Goal: Task Accomplishment & Management: Use online tool/utility

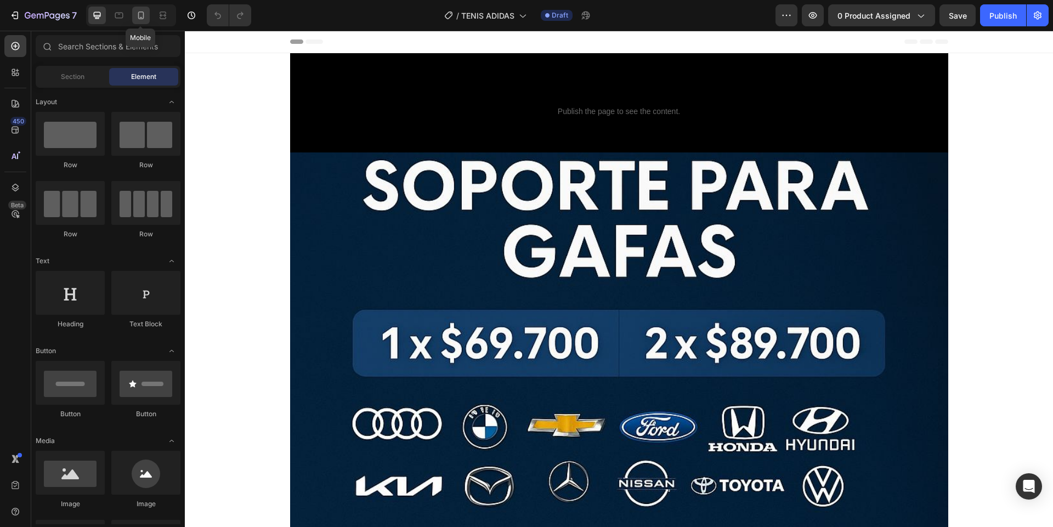
click at [141, 18] on icon at bounding box center [141, 17] width 3 height 1
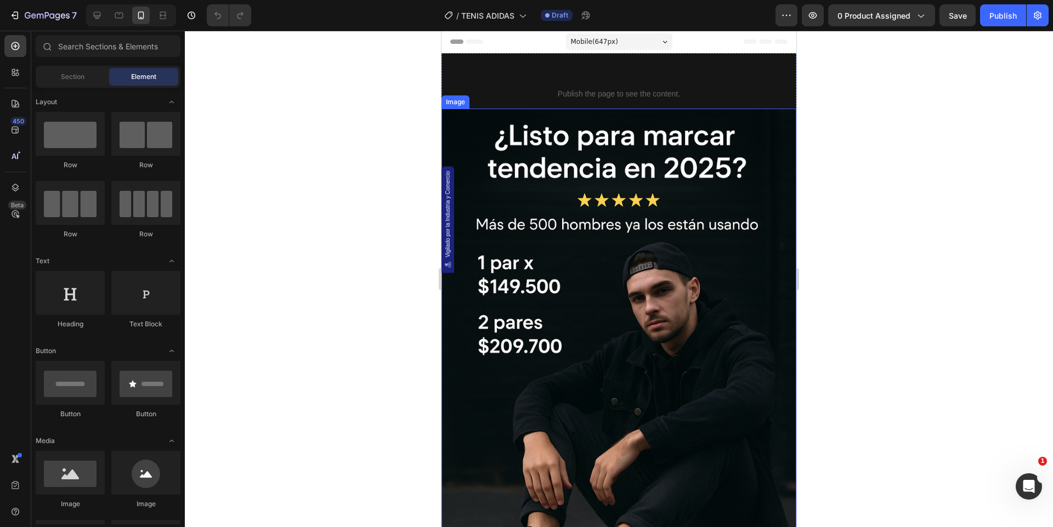
click at [614, 214] on img at bounding box center [619, 375] width 355 height 533
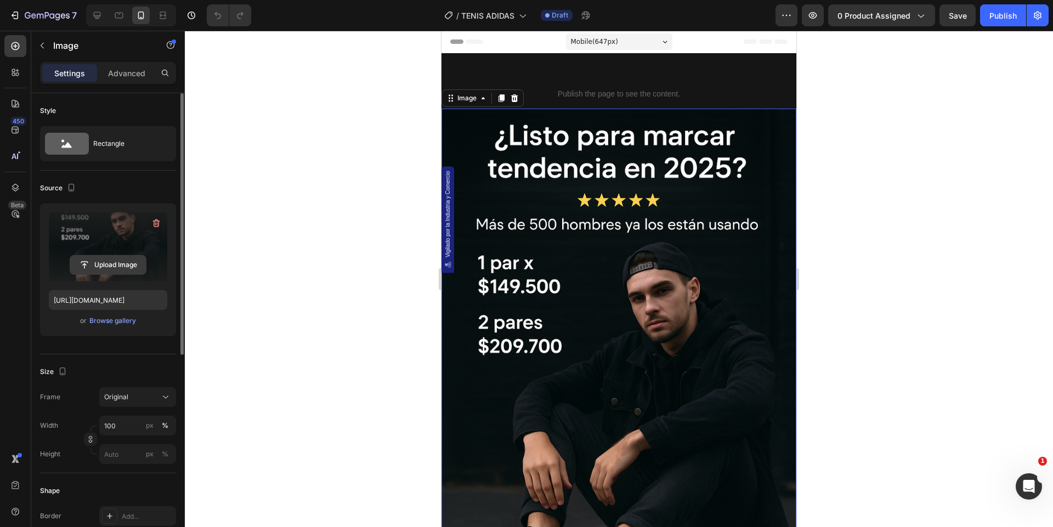
click at [116, 273] on input "file" at bounding box center [108, 265] width 76 height 19
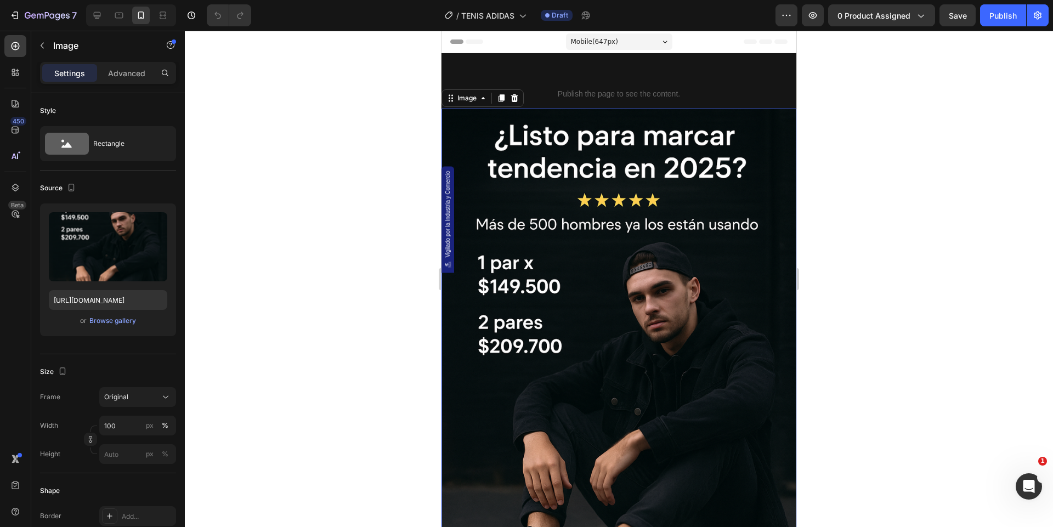
click at [691, 284] on img at bounding box center [619, 375] width 355 height 533
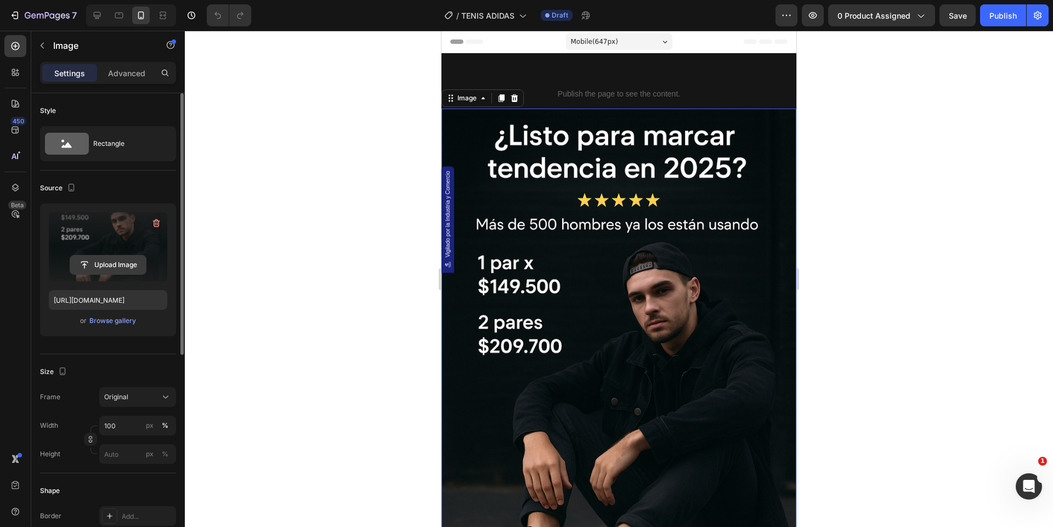
click at [100, 261] on input "file" at bounding box center [108, 265] width 76 height 19
type input "https://cdn.shopify.com/s/files/1/0744/3005/4434/files/gempages_531692215487955…"
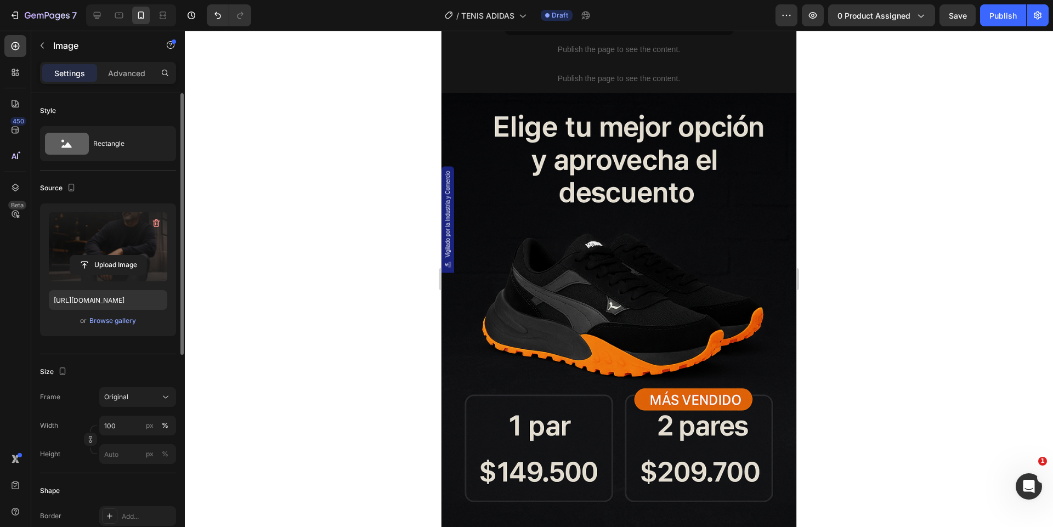
scroll to position [926, 0]
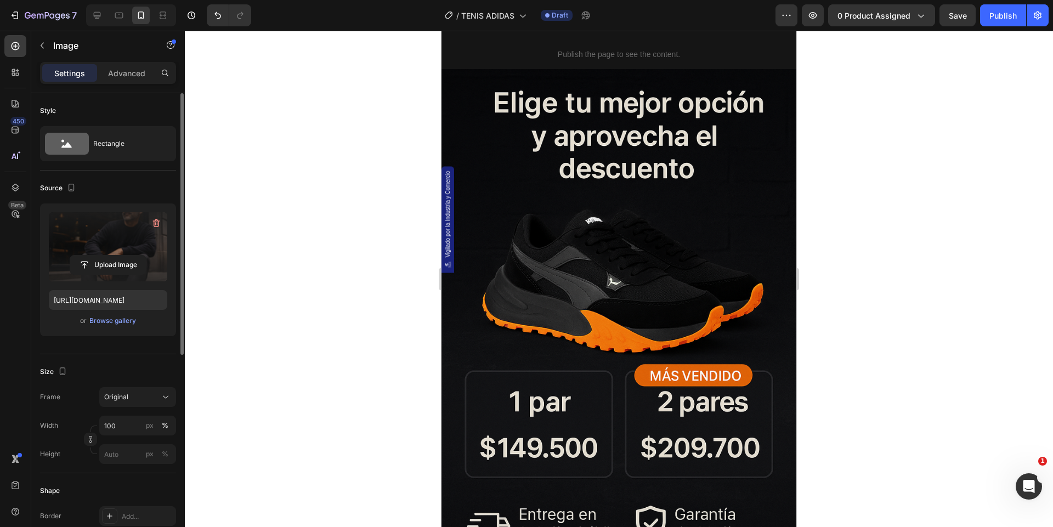
click at [643, 191] on img at bounding box center [619, 335] width 355 height 533
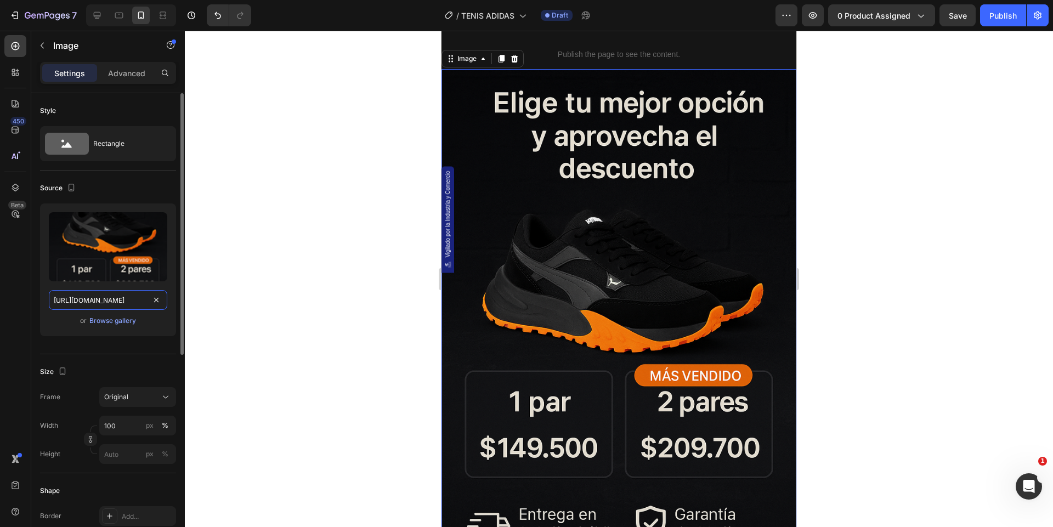
click at [99, 298] on input "https://cdn.shopify.com/s/files/1/0744/3005/4434/files/gempages_531692215487955…" at bounding box center [108, 300] width 118 height 20
click at [108, 269] on input "file" at bounding box center [108, 265] width 76 height 19
type input "https://cdn.shopify.com/s/files/1/0744/3005/4434/files/gempages_531692215487955…"
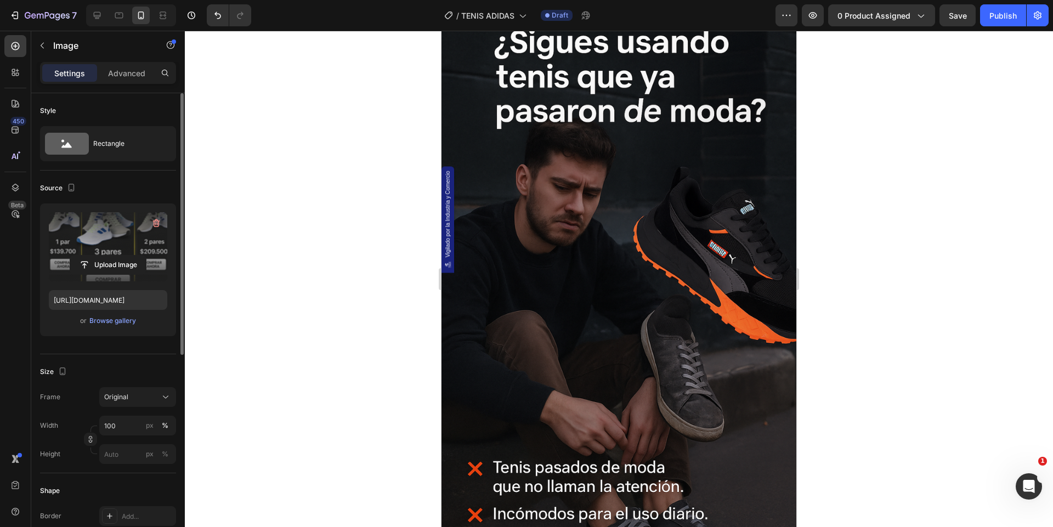
scroll to position [1521, 0]
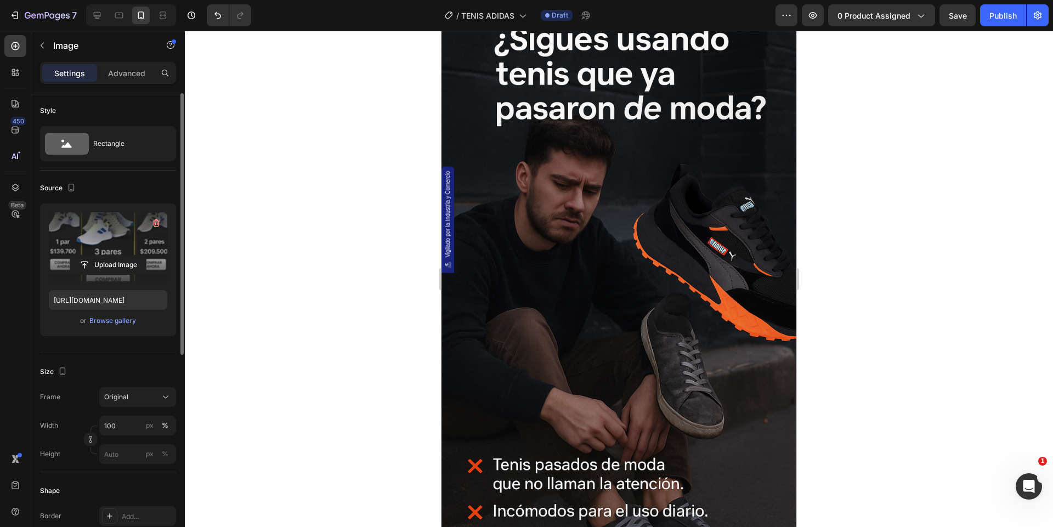
click at [633, 275] on img at bounding box center [619, 273] width 355 height 533
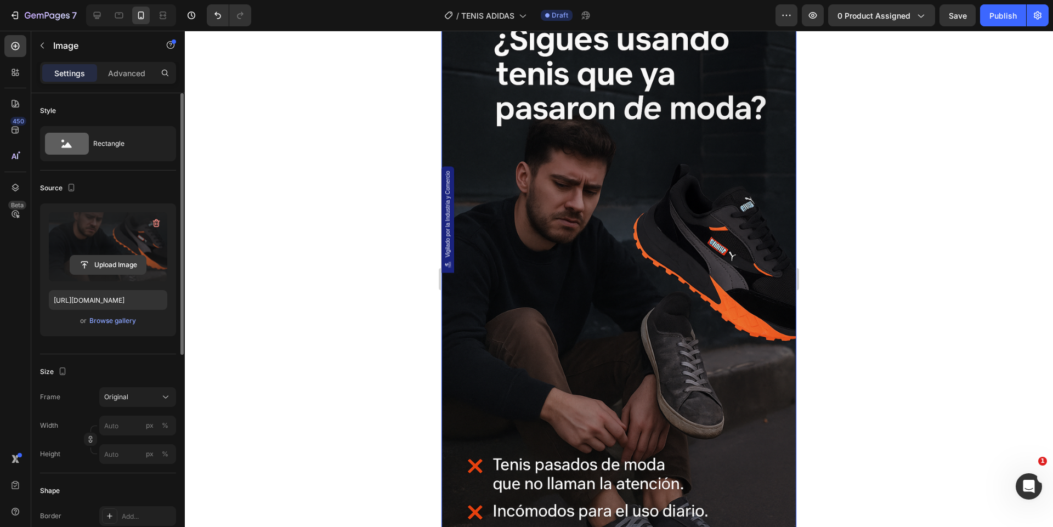
click at [107, 270] on input "file" at bounding box center [108, 265] width 76 height 19
type input "https://cdn.shopify.com/s/files/1/0744/3005/4434/files/gempages_531692215487955…"
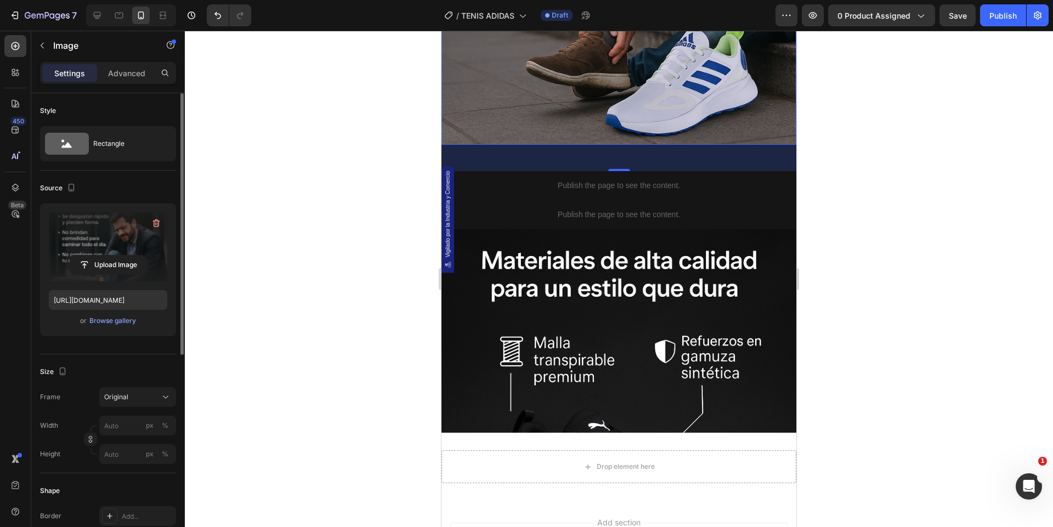
scroll to position [1964, 0]
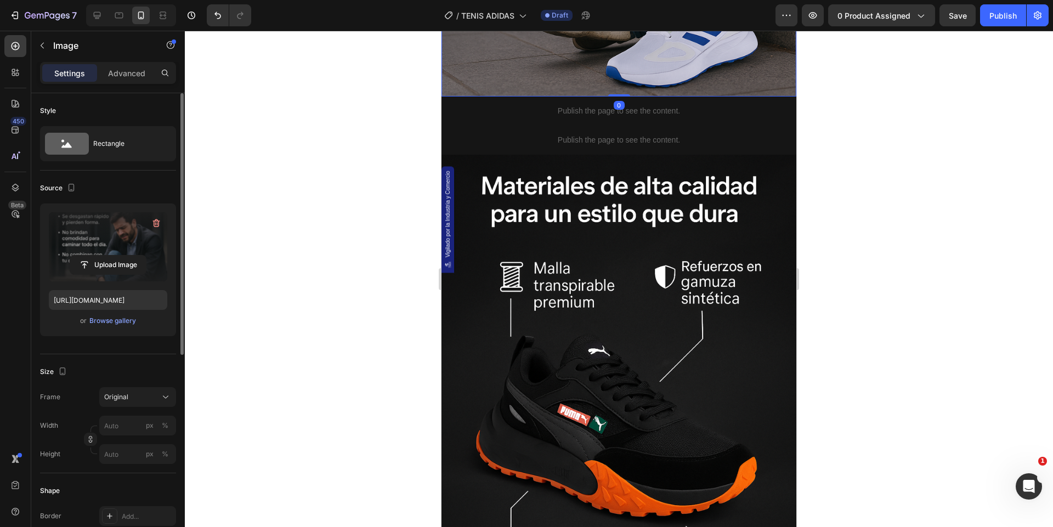
drag, startPoint x: 620, startPoint y: 122, endPoint x: 622, endPoint y: 79, distance: 42.8
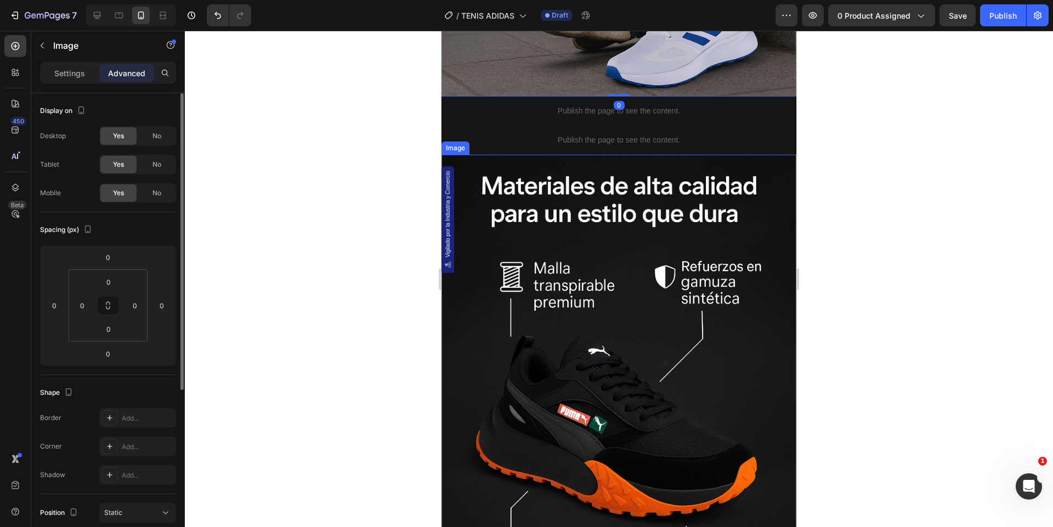
click at [601, 294] on img at bounding box center [619, 421] width 355 height 533
click at [65, 76] on p "Settings" at bounding box center [69, 73] width 31 height 12
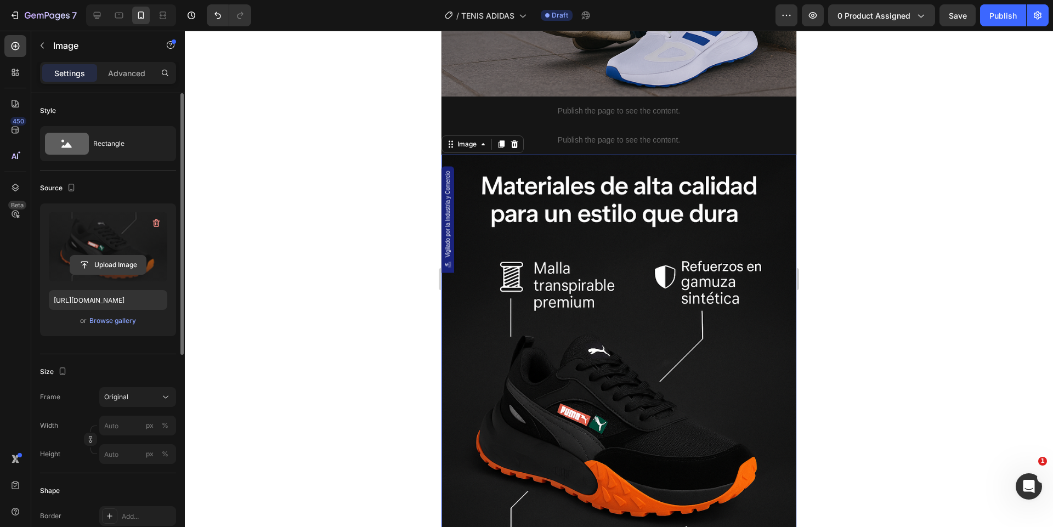
click at [110, 263] on input "file" at bounding box center [108, 265] width 76 height 19
type input "https://cdn.shopify.com/s/files/1/0744/3005/4434/files/gempages_531692215487955…"
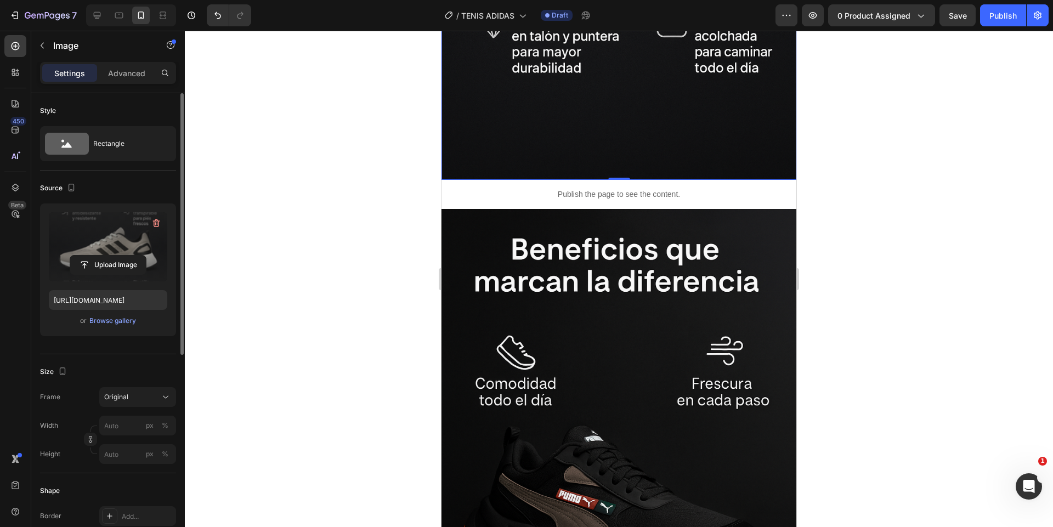
scroll to position [2558, 0]
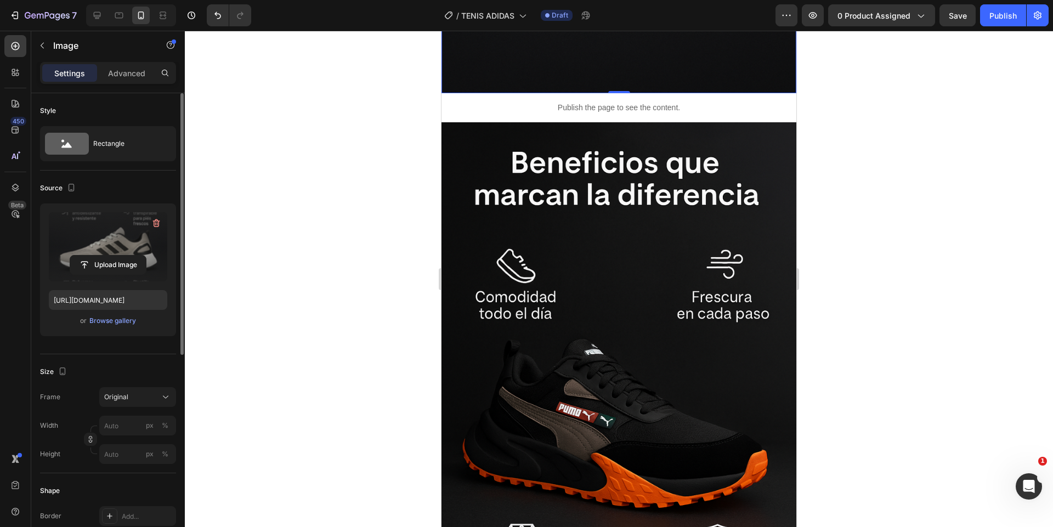
click at [600, 290] on img at bounding box center [619, 388] width 355 height 533
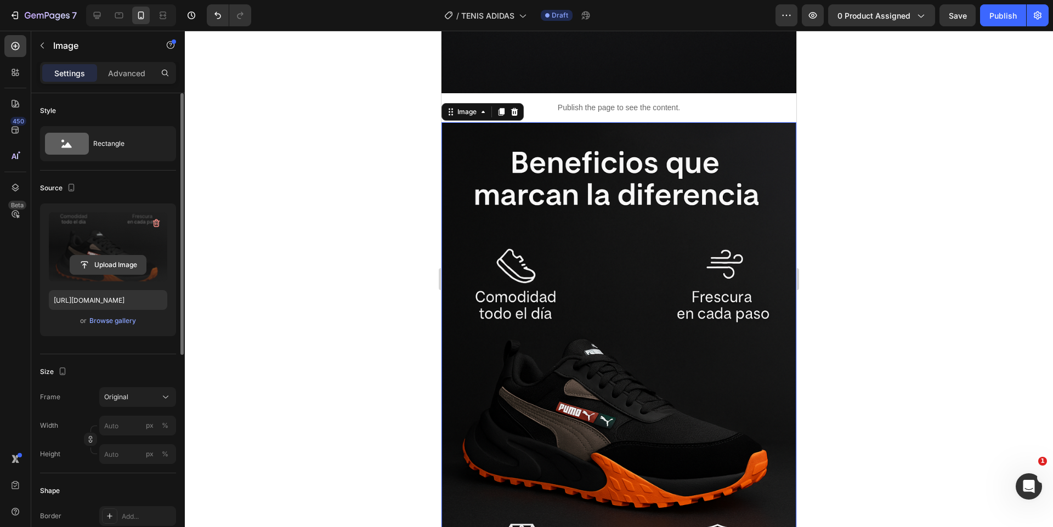
click at [99, 273] on input "file" at bounding box center [108, 265] width 76 height 19
type input "https://cdn.shopify.com/s/files/1/0744/3005/4434/files/gempages_531692215487955…"
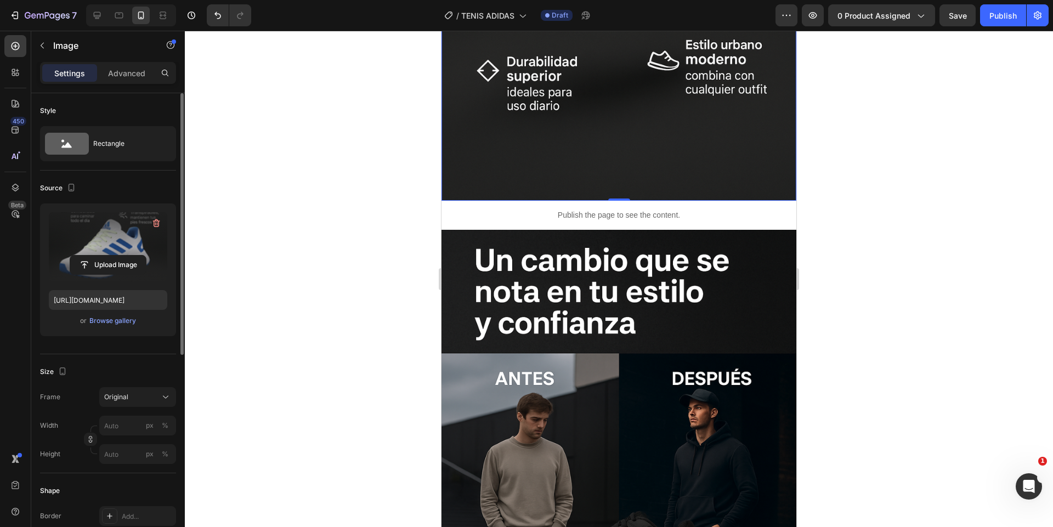
scroll to position [3028, 0]
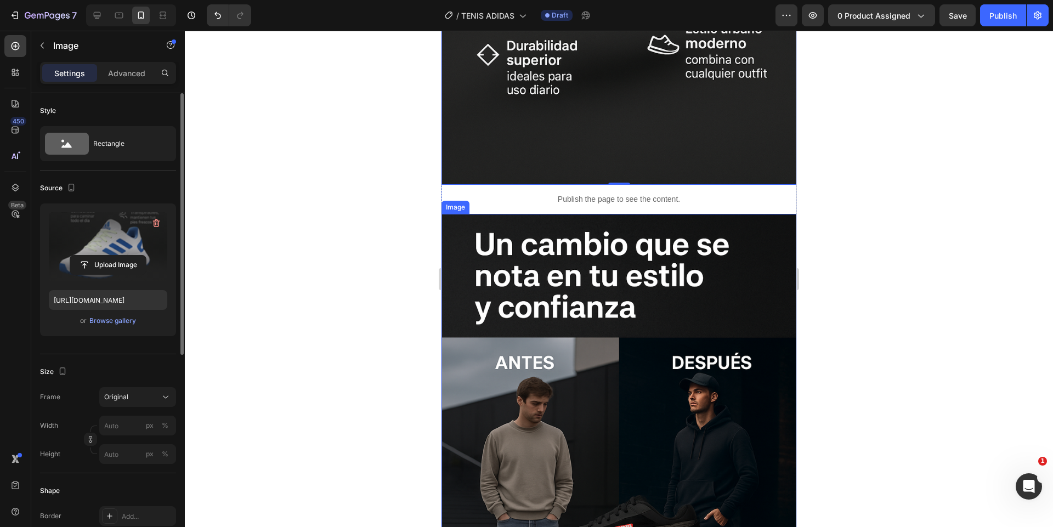
click at [592, 328] on img at bounding box center [619, 480] width 355 height 533
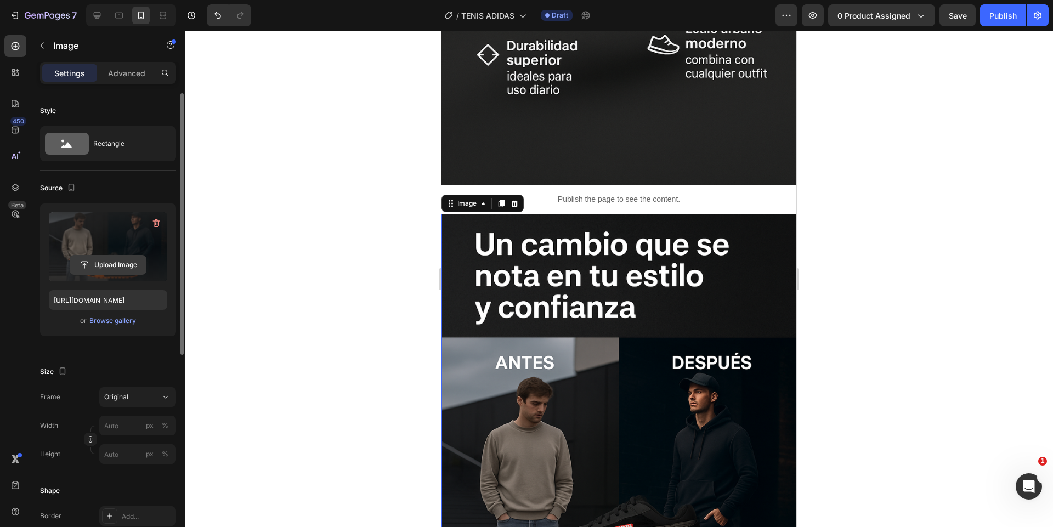
click at [106, 259] on input "file" at bounding box center [108, 265] width 76 height 19
type input "https://cdn.shopify.com/s/files/1/0744/3005/4434/files/gempages_531692215487955…"
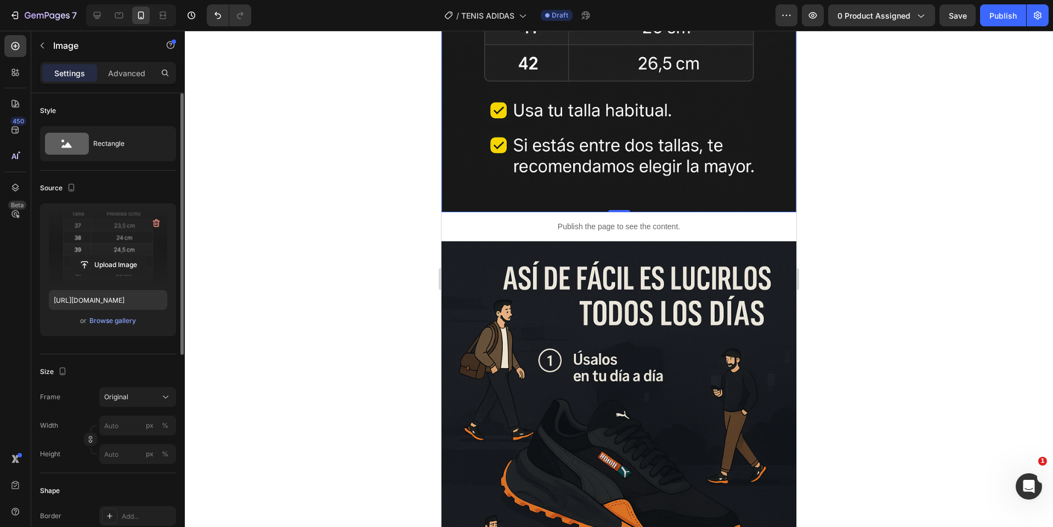
scroll to position [3719, 0]
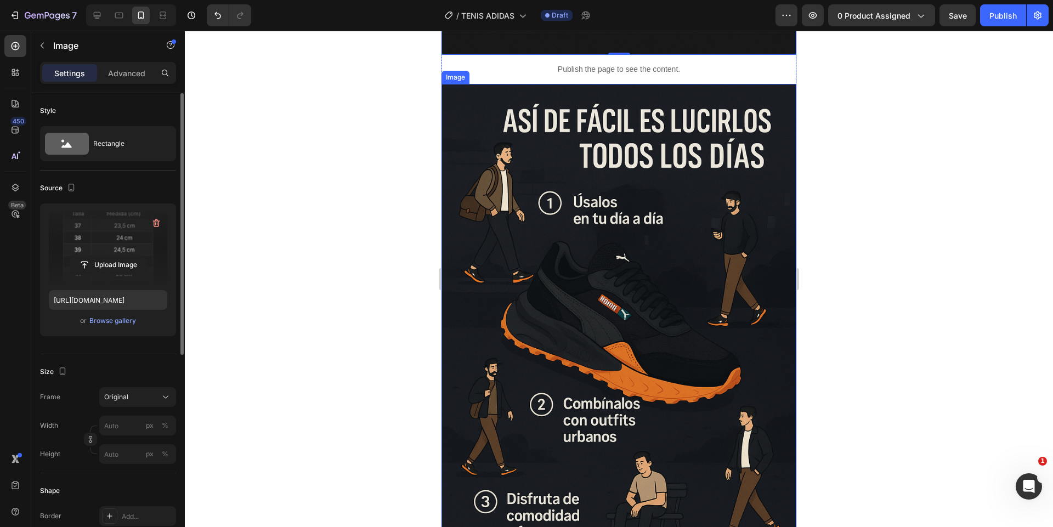
click at [615, 245] on img at bounding box center [619, 350] width 355 height 533
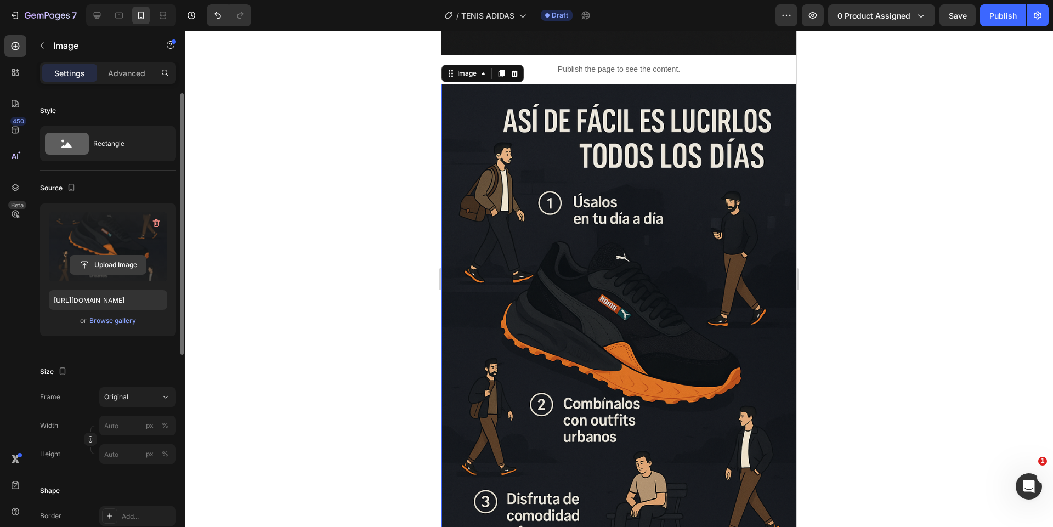
click at [121, 270] on input "file" at bounding box center [108, 265] width 76 height 19
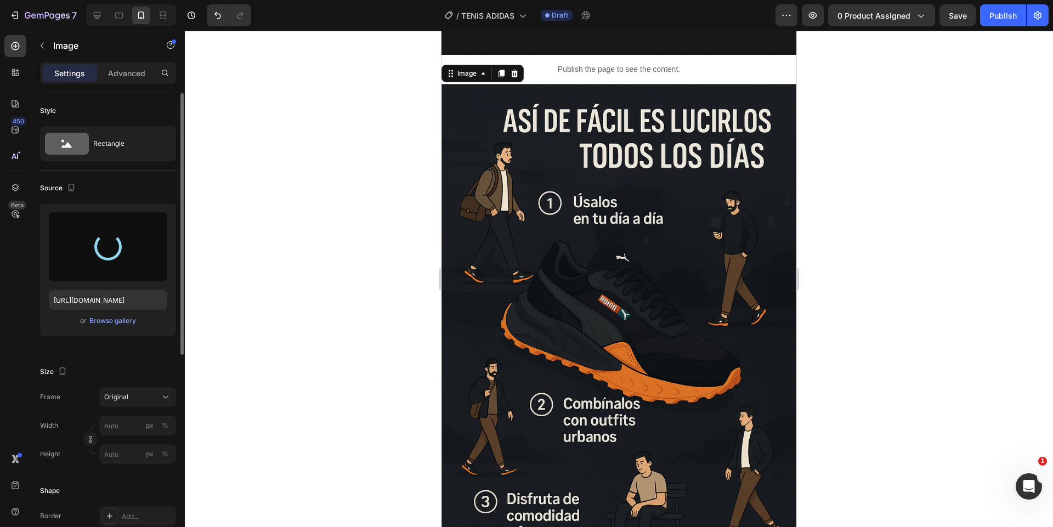
type input "https://cdn.shopify.com/s/files/1/0744/3005/4434/files/gempages_531692215487955…"
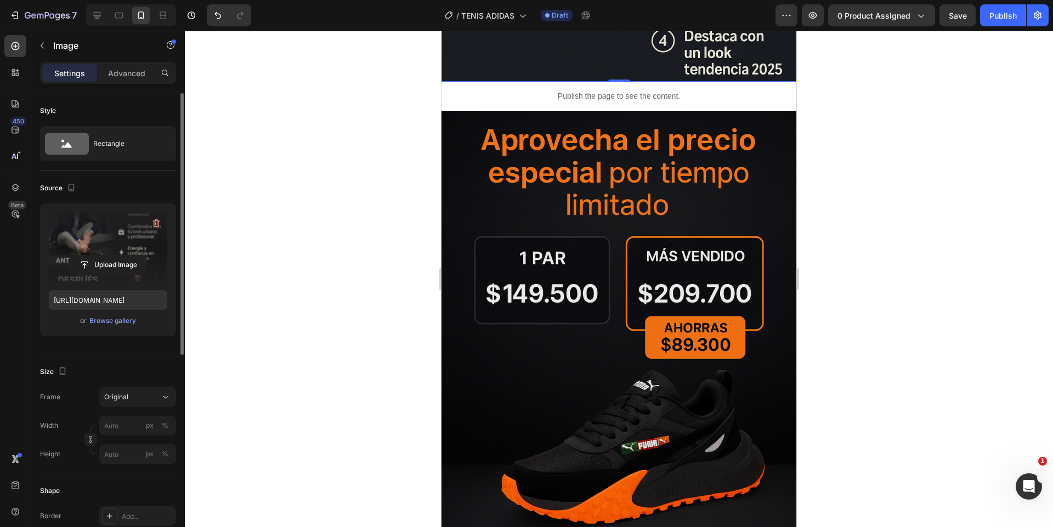
scroll to position [4255, 0]
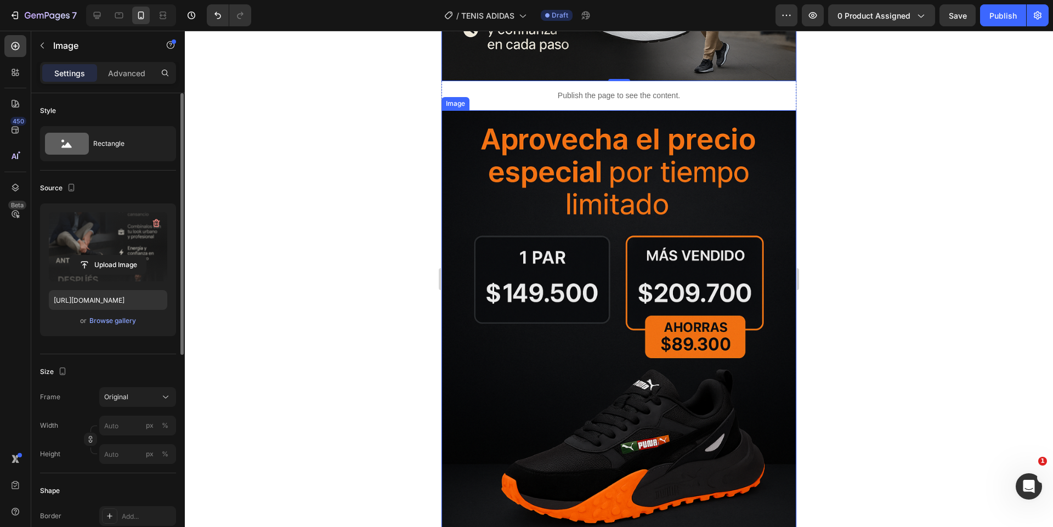
click at [551, 272] on img at bounding box center [619, 376] width 355 height 533
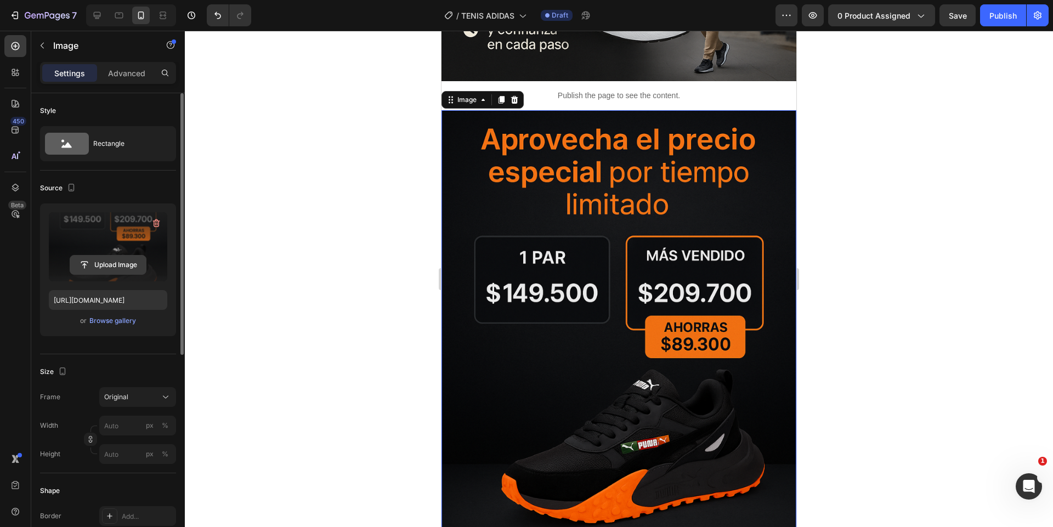
click at [121, 266] on input "file" at bounding box center [108, 265] width 76 height 19
type input "https://cdn.shopify.com/s/files/1/0744/3005/4434/files/gempages_531692215487955…"
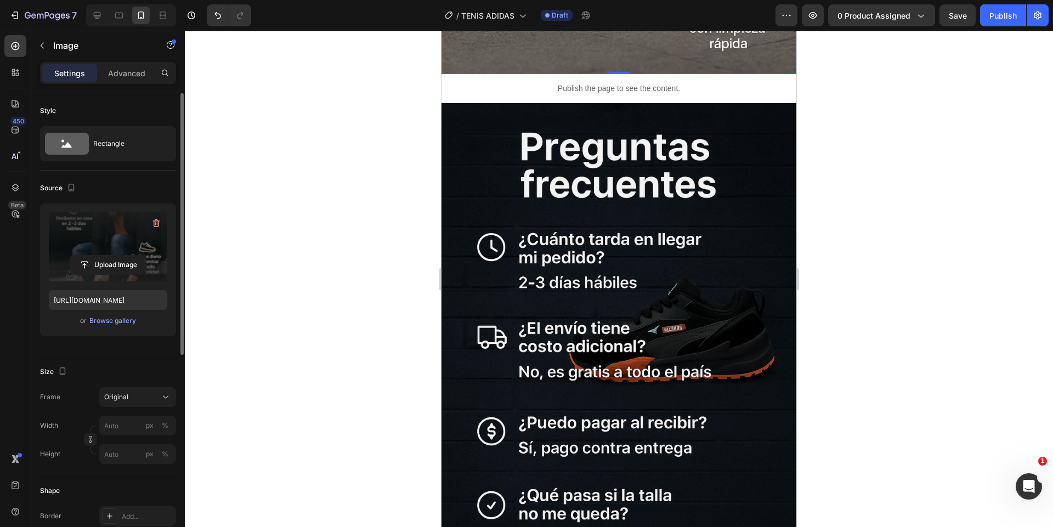
scroll to position [4849, 0]
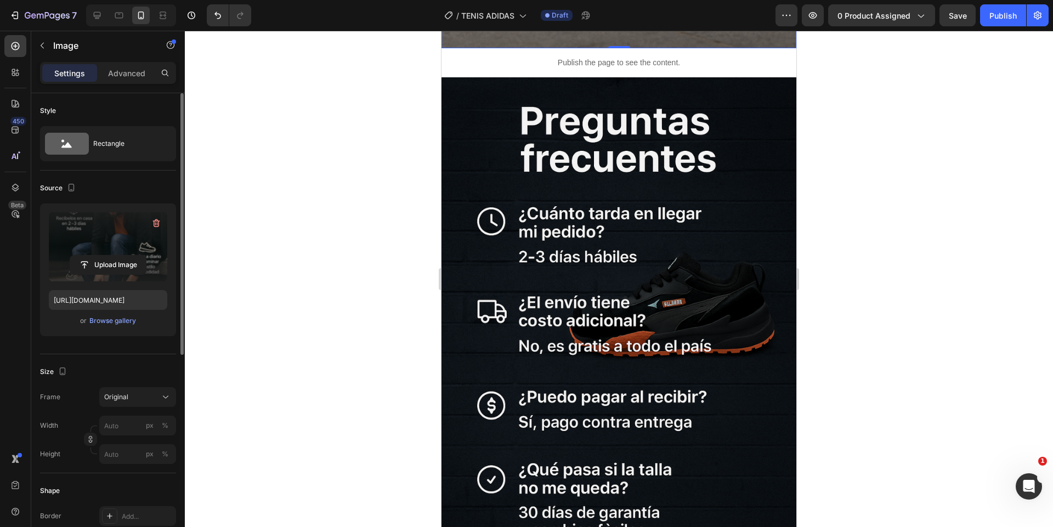
click at [615, 328] on img at bounding box center [619, 343] width 355 height 533
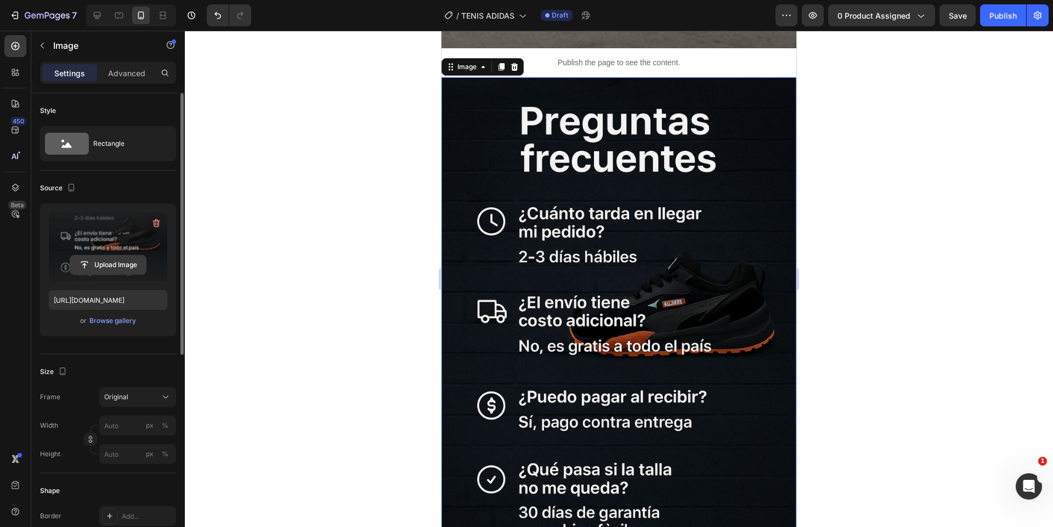
click at [128, 259] on input "file" at bounding box center [108, 265] width 76 height 19
type input "https://cdn.shopify.com/s/files/1/0744/3005/4434/files/gempages_531692215487955…"
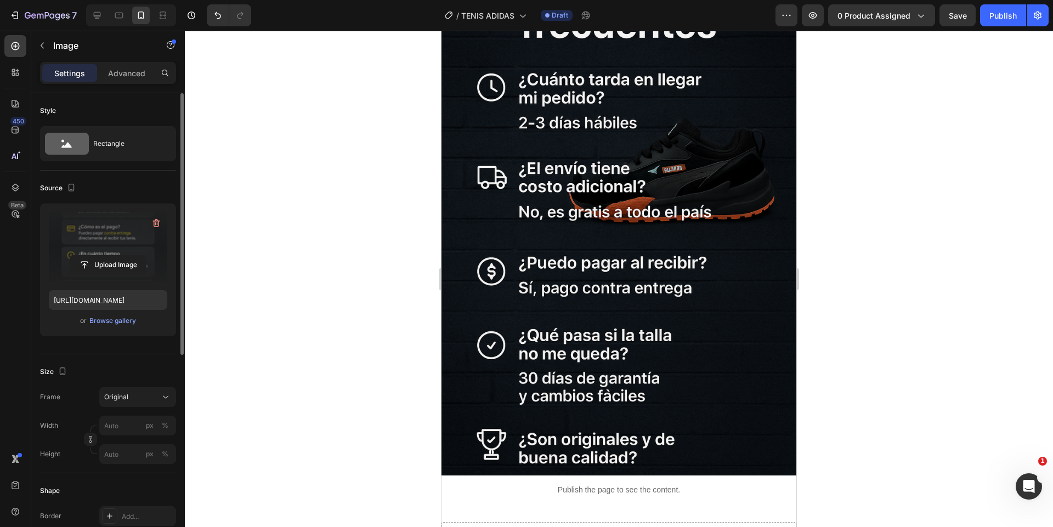
click at [638, 248] on img at bounding box center [619, 210] width 355 height 533
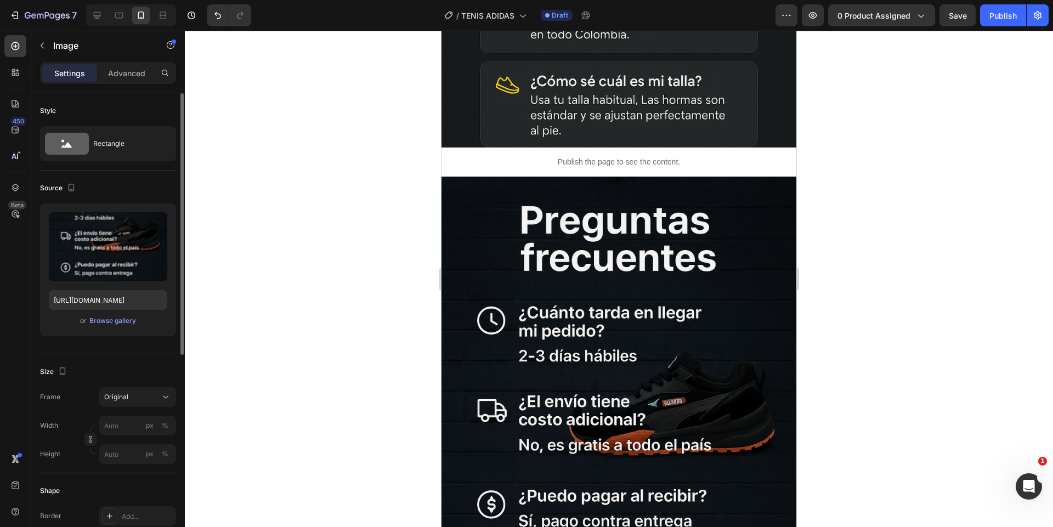
scroll to position [5484, 0]
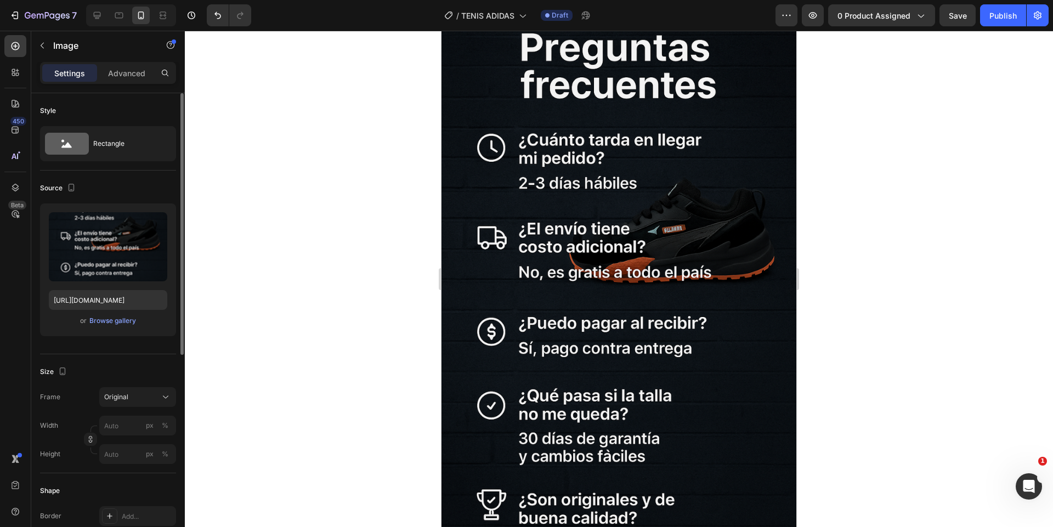
click at [568, 271] on img at bounding box center [619, 270] width 355 height 533
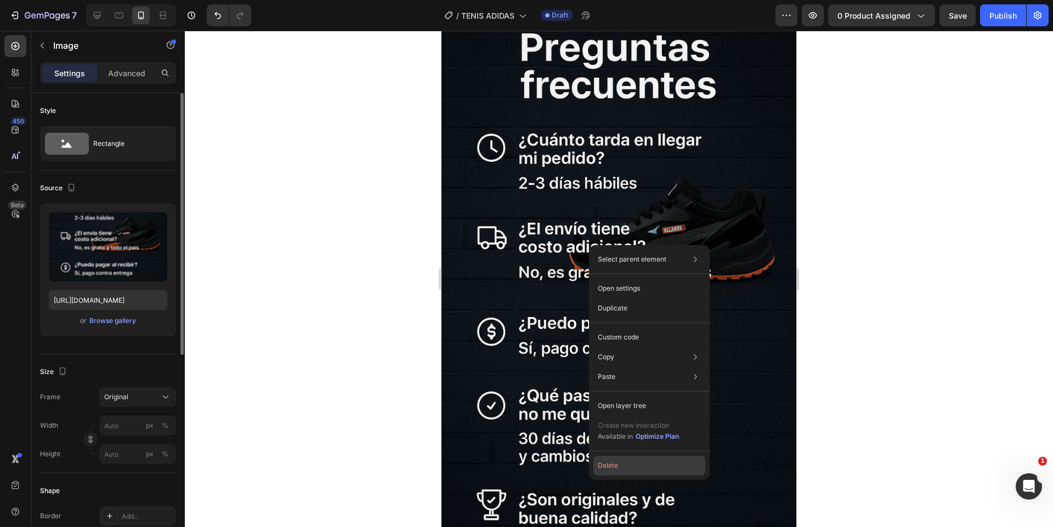
click at [630, 466] on button "Delete" at bounding box center [649, 466] width 112 height 20
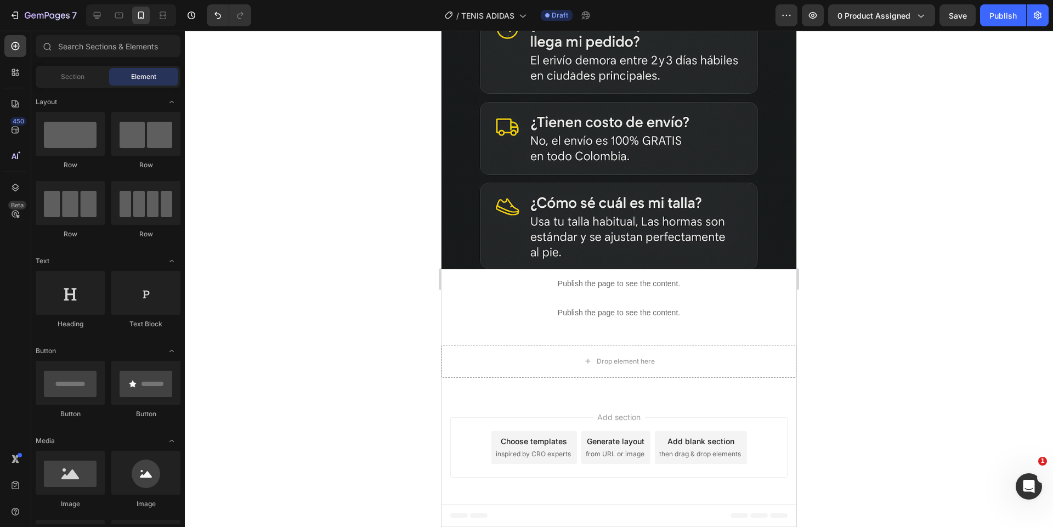
scroll to position [5190, 0]
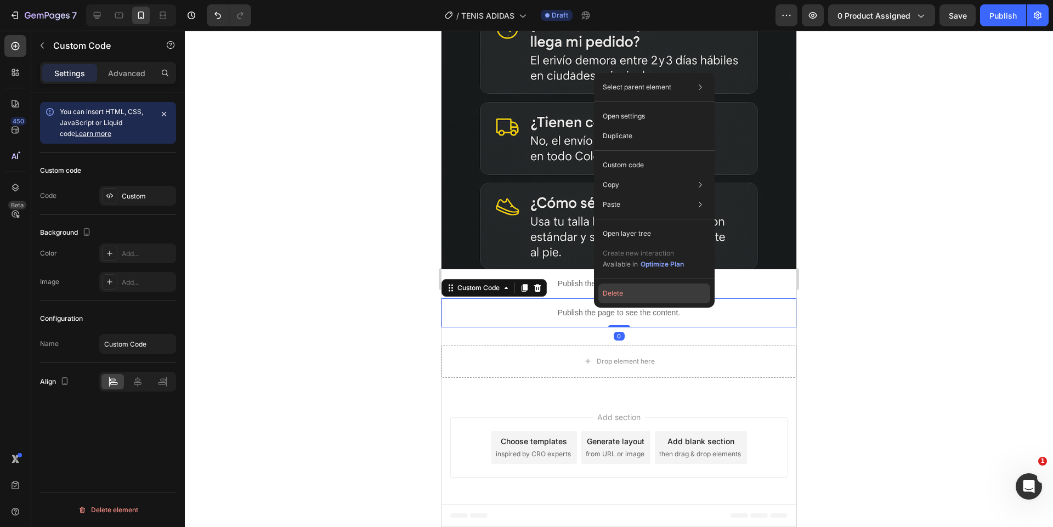
click at [635, 298] on button "Delete" at bounding box center [654, 294] width 112 height 20
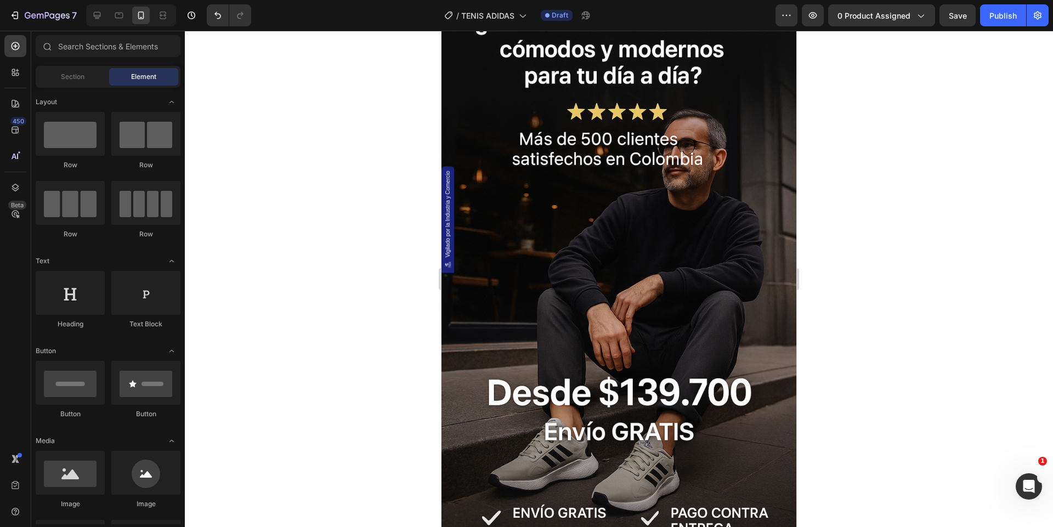
scroll to position [0, 0]
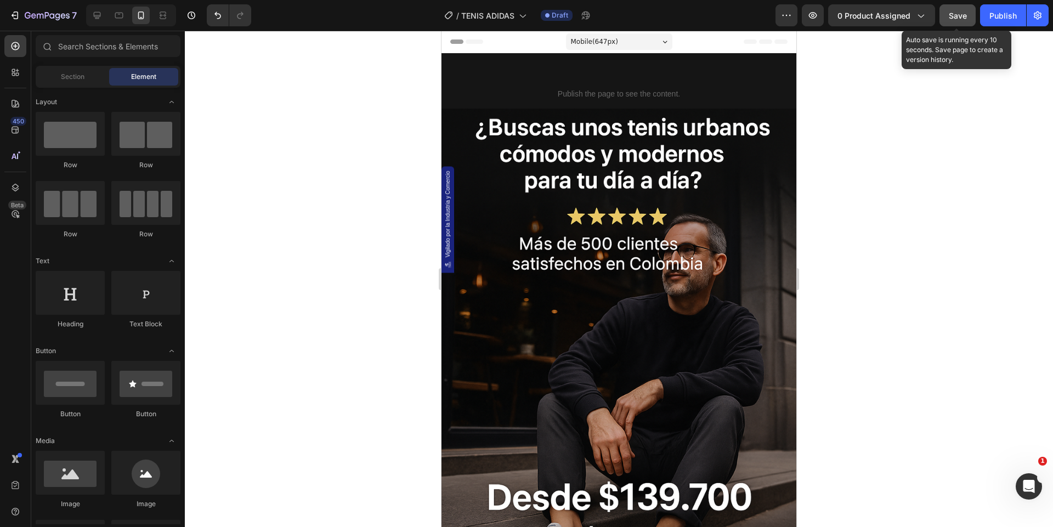
click at [974, 20] on button "Save" at bounding box center [958, 15] width 36 height 22
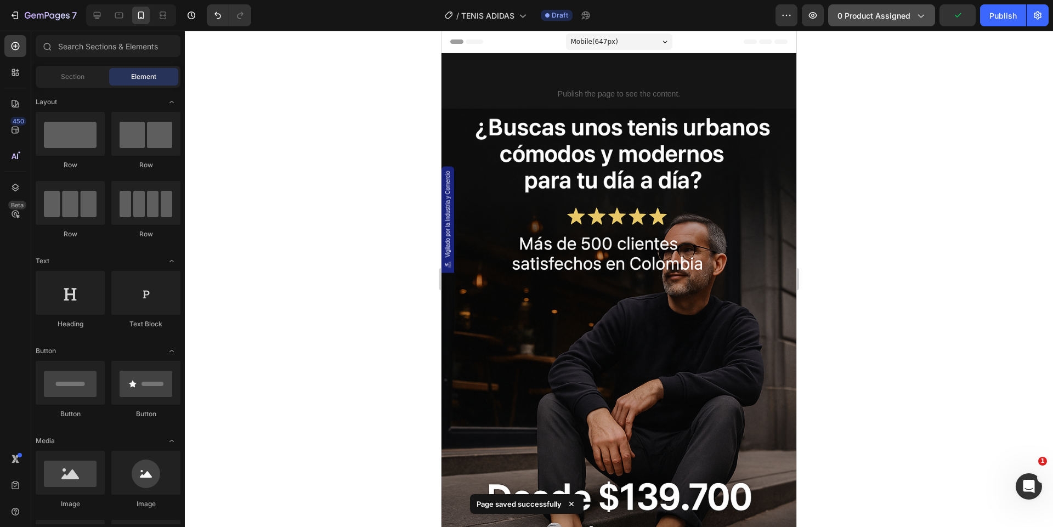
click at [889, 18] on span "0 product assigned" at bounding box center [874, 16] width 73 height 12
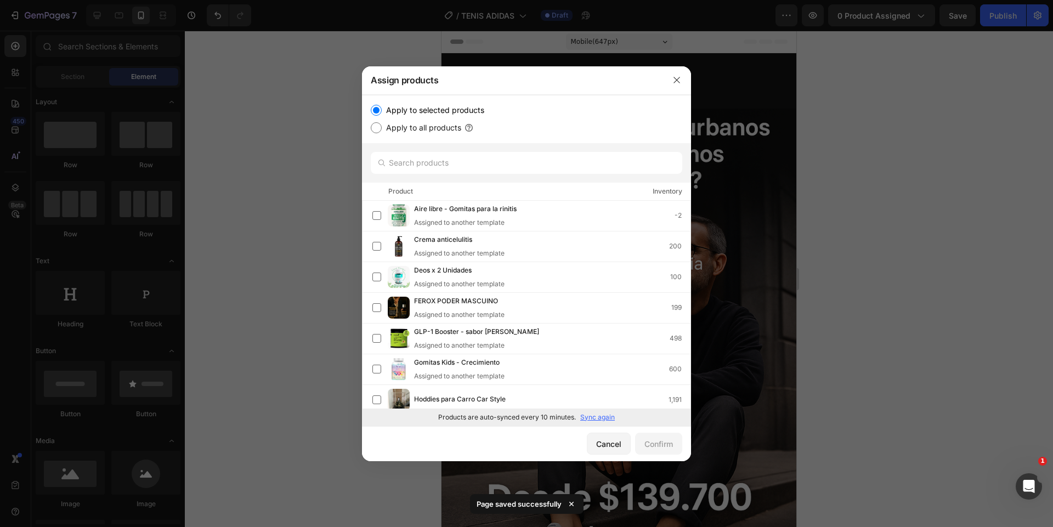
click at [595, 420] on p "Sync again" at bounding box center [597, 417] width 35 height 10
click at [453, 159] on input "text" at bounding box center [527, 163] width 312 height 22
type input "ADID"
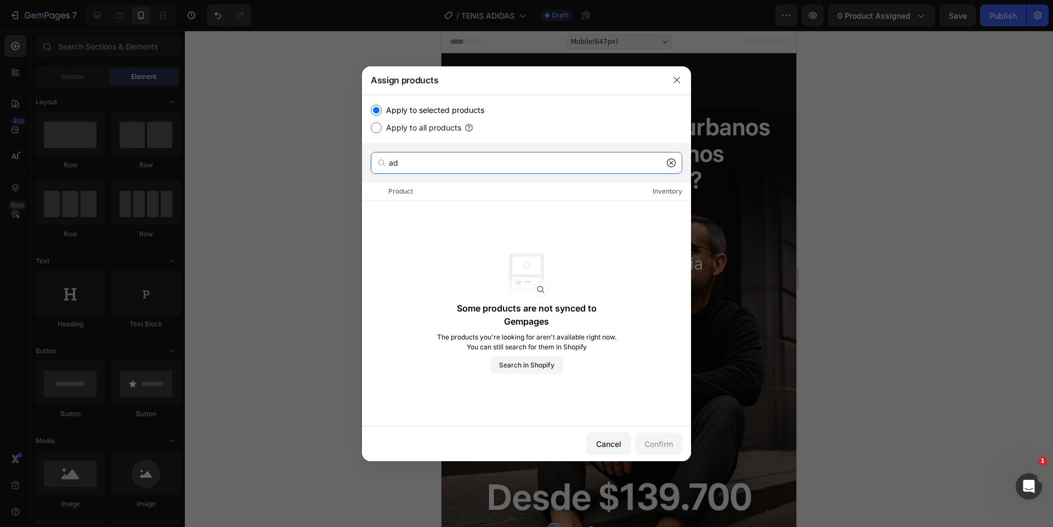
type input "a"
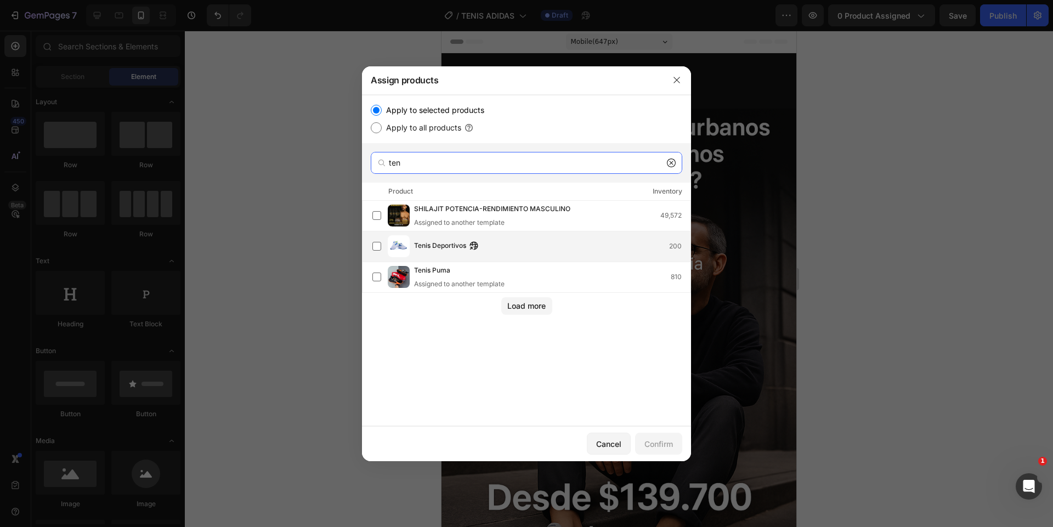
type input "ten"
click at [508, 248] on div "Tenis Deportivos 200" at bounding box center [552, 246] width 276 height 12
click at [658, 445] on div "Confirm" at bounding box center [659, 444] width 29 height 12
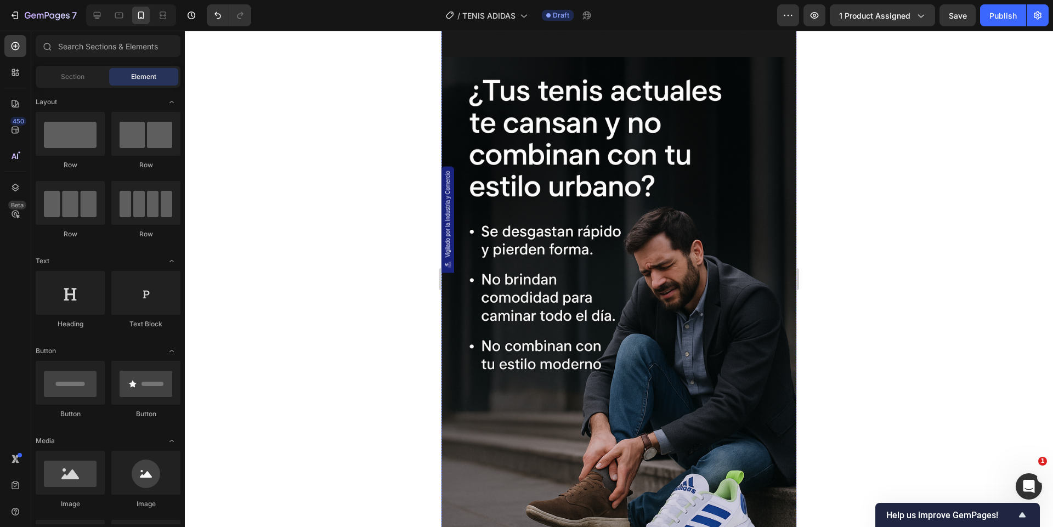
scroll to position [1946, 0]
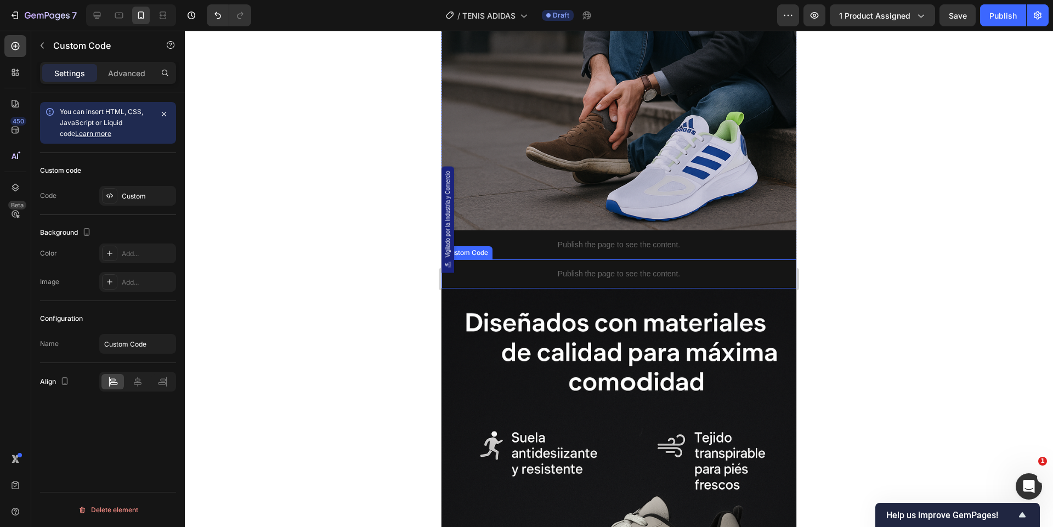
click at [582, 276] on p "Publish the page to see the content." at bounding box center [619, 274] width 355 height 12
click at [133, 197] on div "Custom" at bounding box center [148, 196] width 52 height 10
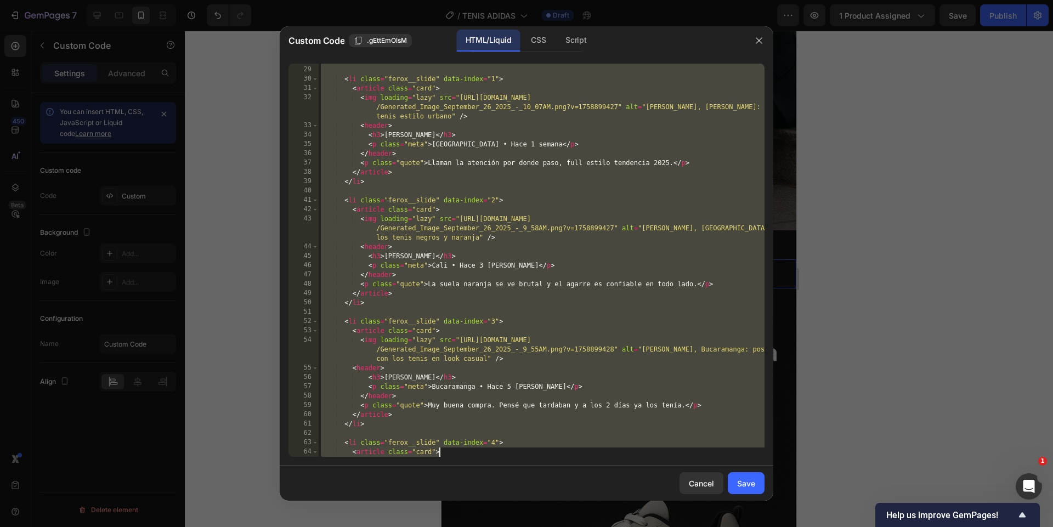
drag, startPoint x: 321, startPoint y: 67, endPoint x: 645, endPoint y: 578, distance: 604.1
click at [645, 0] on html "7 Version history / TENIS ADIDAS Draft Preview 1 product assigned Save Publish …" at bounding box center [526, 0] width 1053 height 0
type textarea ".ferox__rating { display:flex; align-items:center; gap:8px; color: var(--muted)…"
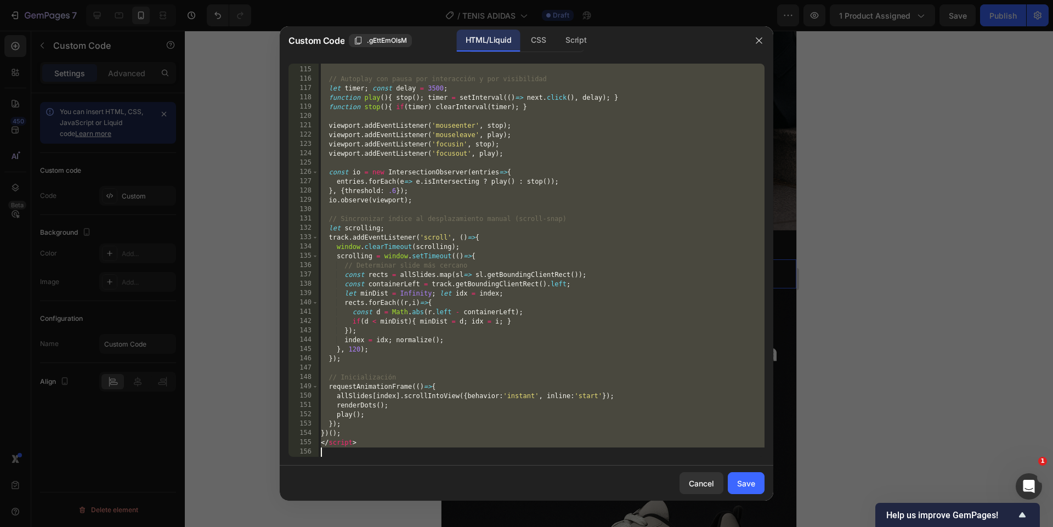
scroll to position [1154, 0]
drag, startPoint x: 322, startPoint y: 67, endPoint x: 545, endPoint y: 568, distance: 548.3
click at [545, 0] on html "7 Version history / TENIS ADIDAS Draft Preview 1 product assigned Save Publish …" at bounding box center [526, 0] width 1053 height 0
type textarea "</script>"
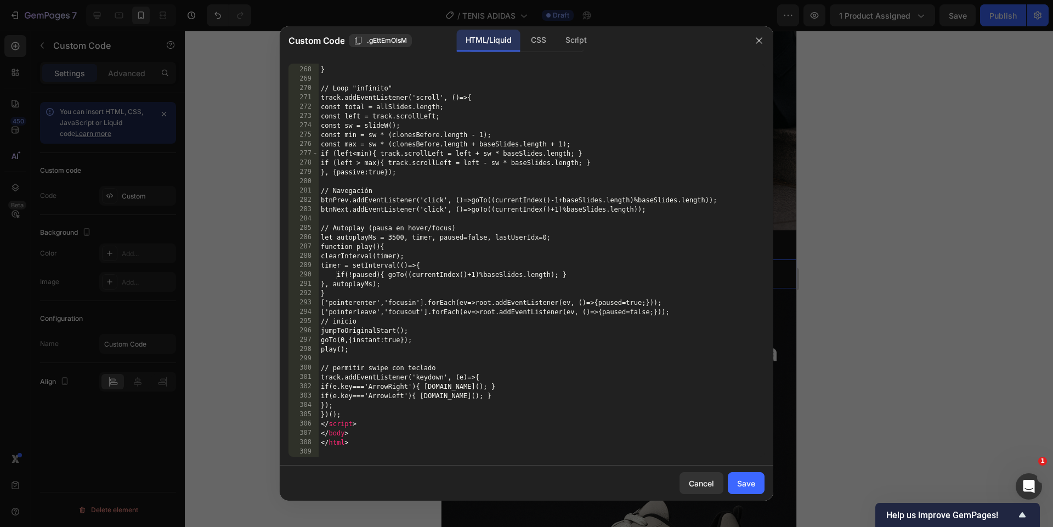
scroll to position [2693, 0]
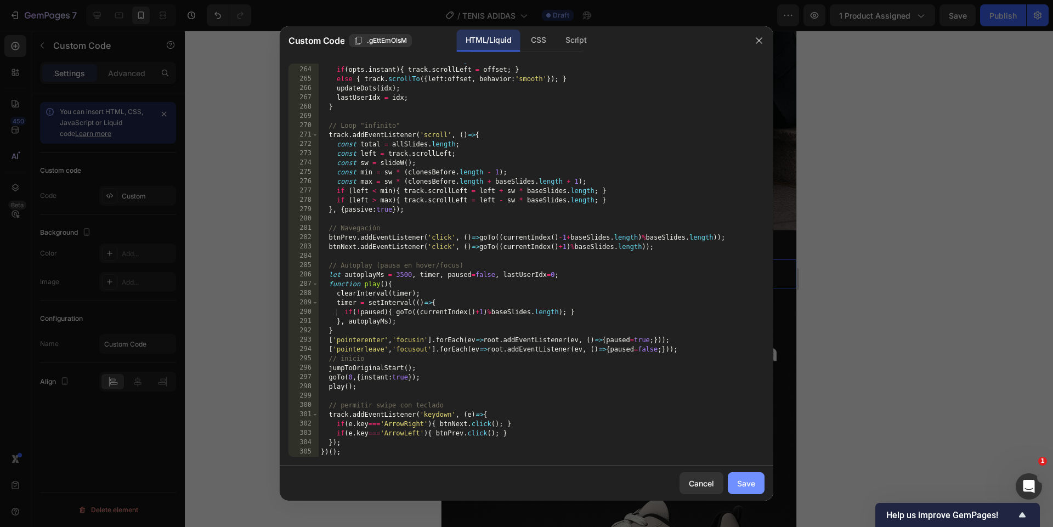
click at [749, 479] on div "Save" at bounding box center [746, 484] width 18 height 12
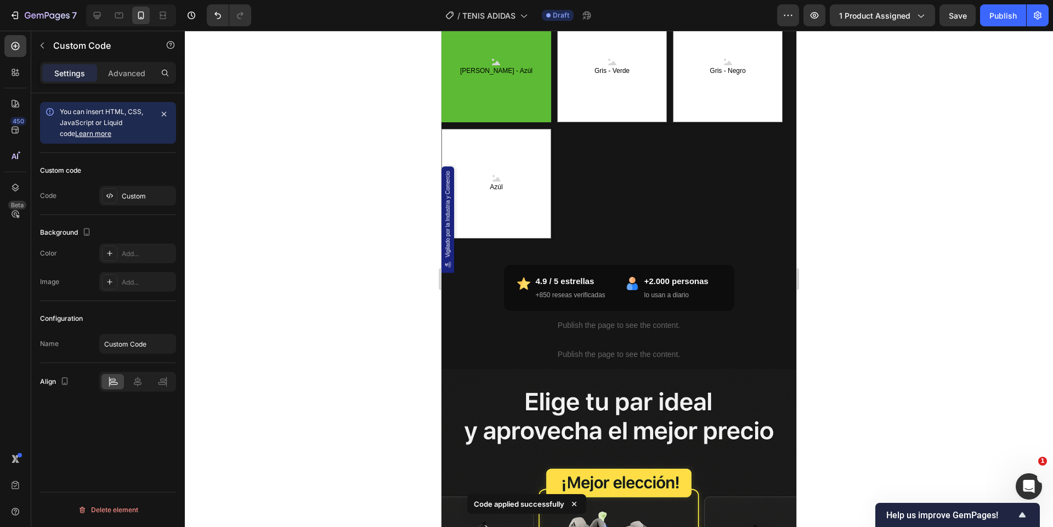
scroll to position [744, 0]
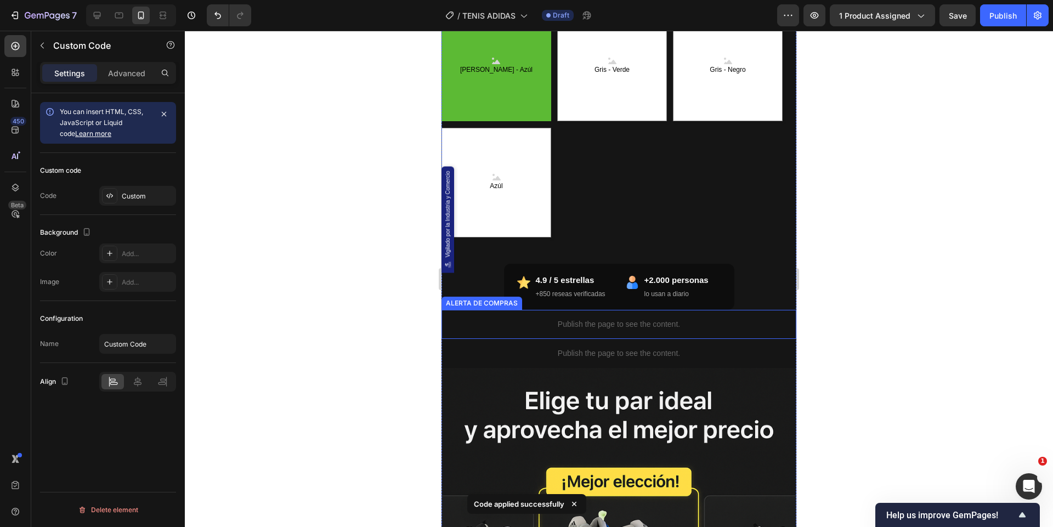
click at [625, 324] on p "Publish the page to see the content." at bounding box center [619, 325] width 355 height 12
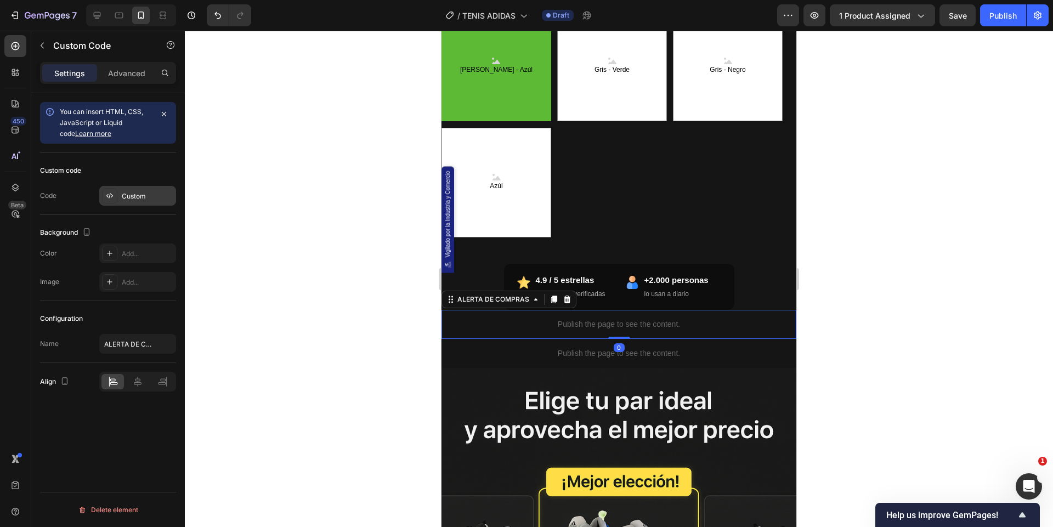
click at [133, 195] on div "Custom" at bounding box center [148, 196] width 52 height 10
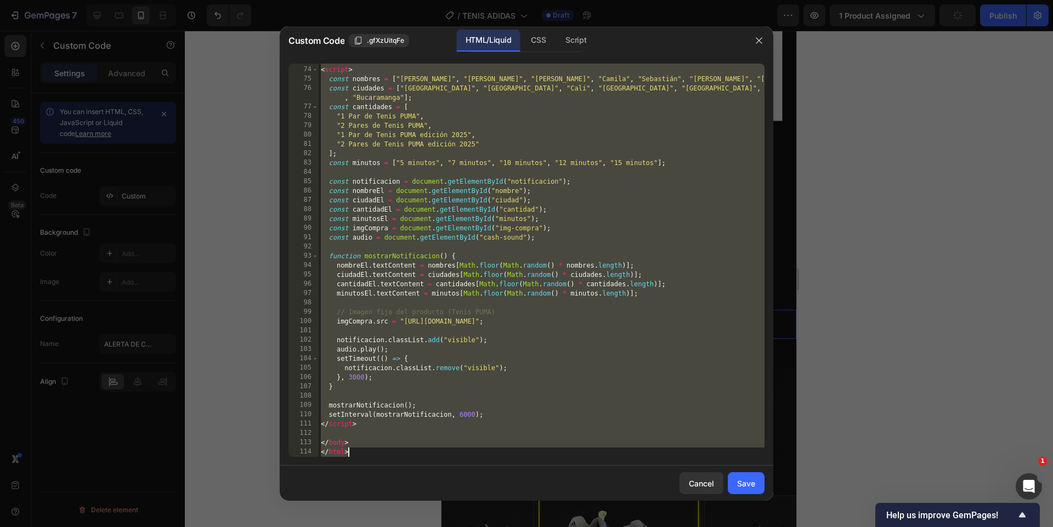
scroll to position [706, 0]
drag, startPoint x: 323, startPoint y: 65, endPoint x: 544, endPoint y: 578, distance: 558.0
click at [544, 0] on html "7 Version history / TENIS ADIDAS Draft Preview 1 product assigned Publish 450 B…" at bounding box center [526, 0] width 1053 height 0
type textarea "</body> </html>"
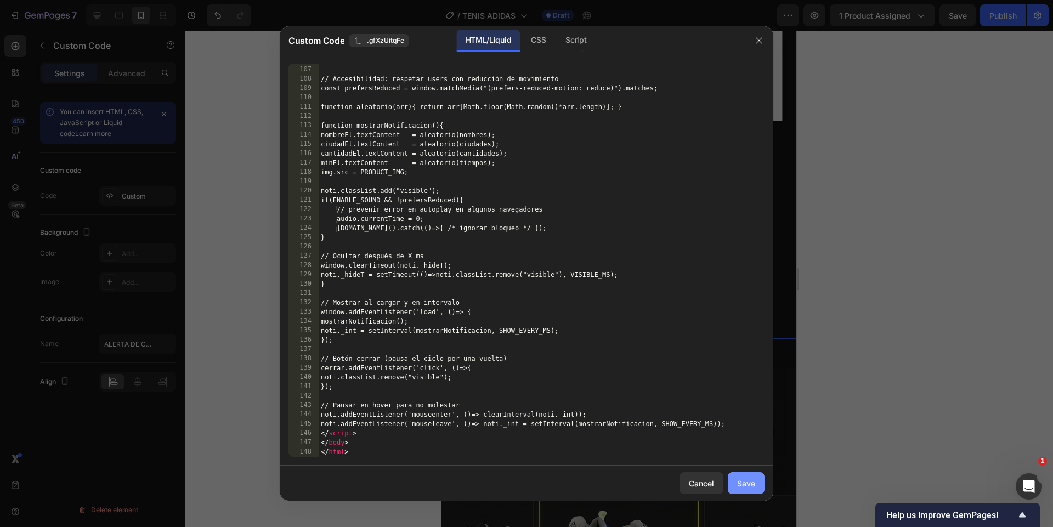
scroll to position [1052, 0]
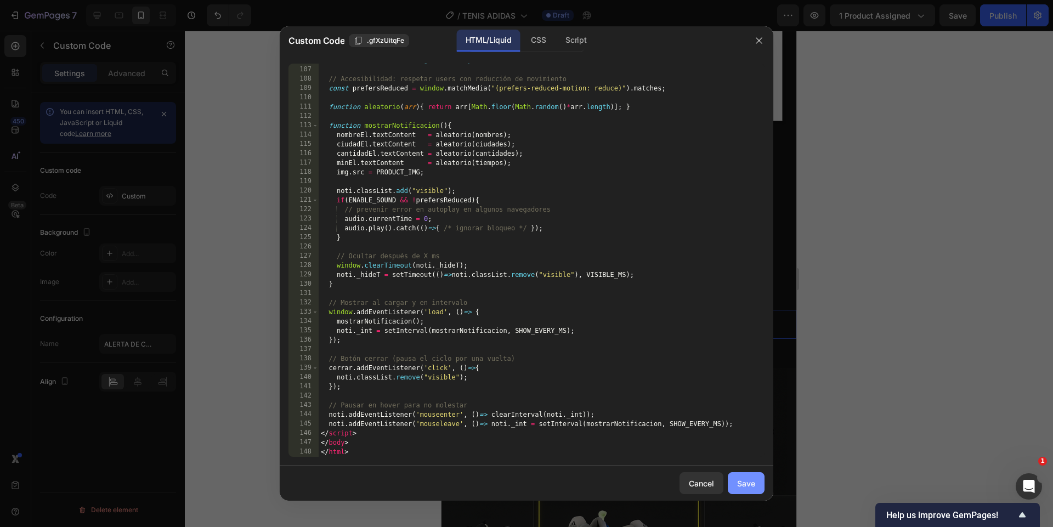
click at [750, 478] on div "Save" at bounding box center [746, 484] width 18 height 12
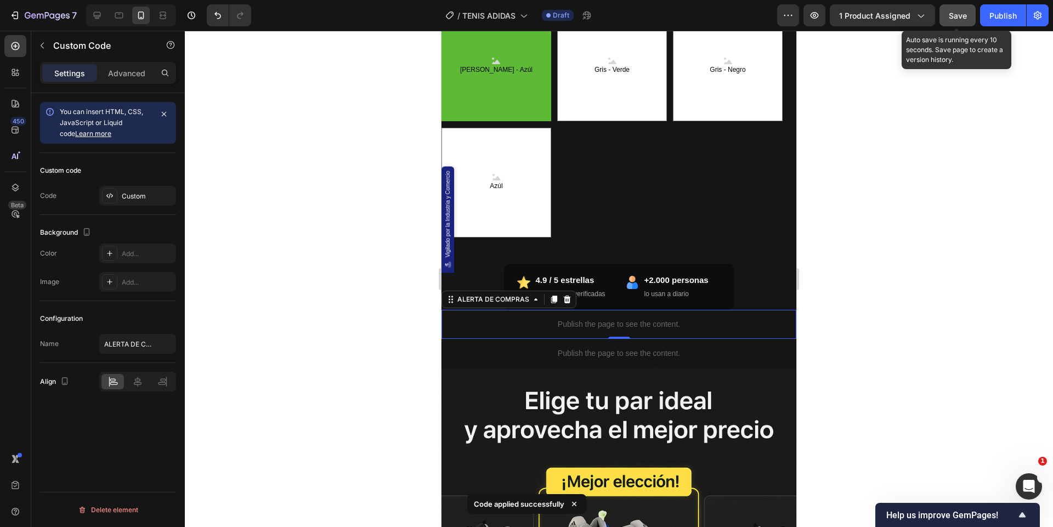
click at [959, 14] on span "Save" at bounding box center [958, 15] width 18 height 9
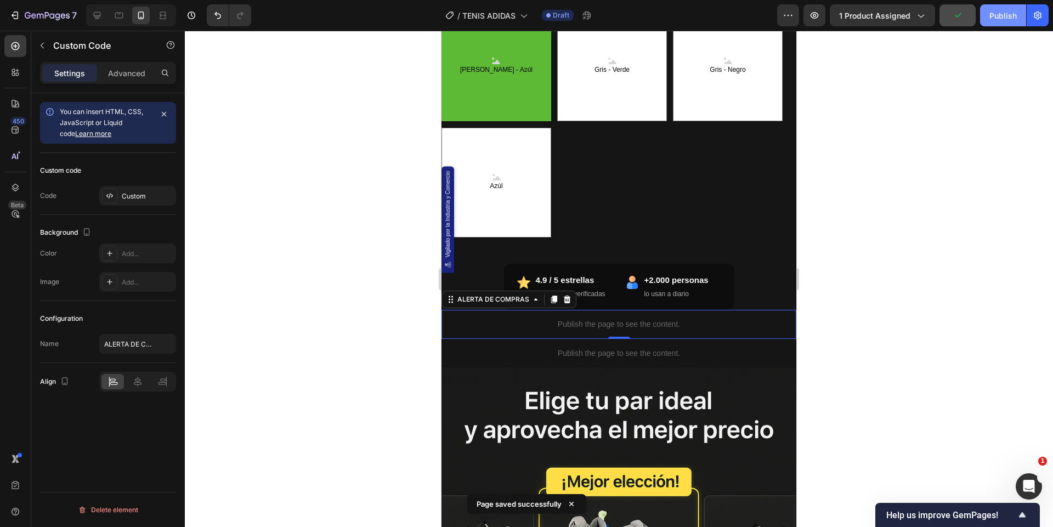
click at [1017, 16] on button "Publish" at bounding box center [1003, 15] width 46 height 22
click at [817, 12] on icon "button" at bounding box center [815, 15] width 8 height 7
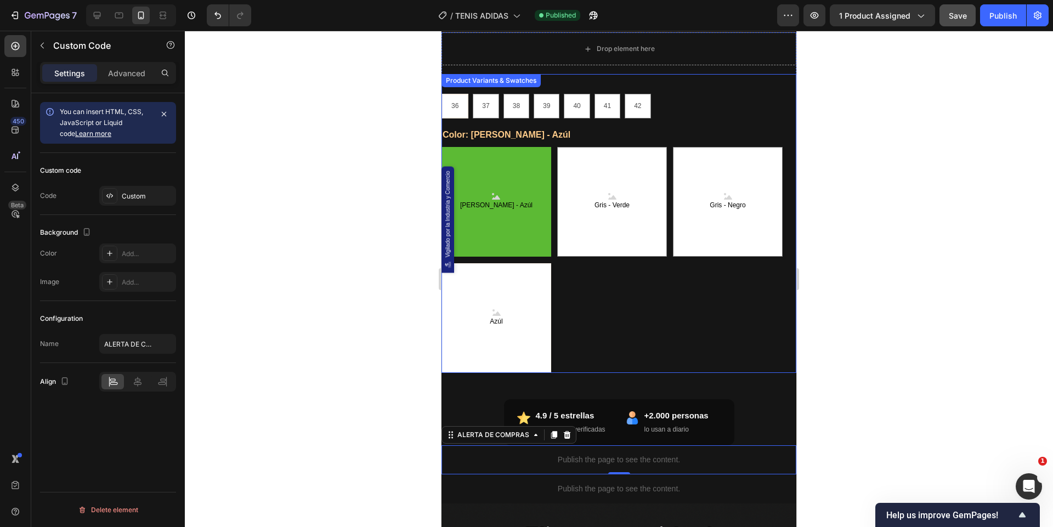
scroll to position [593, 0]
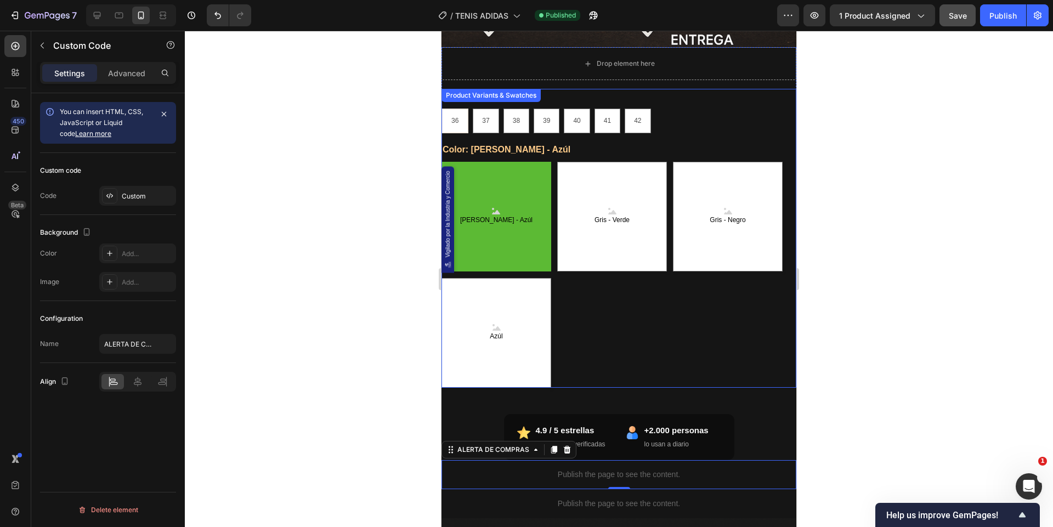
click at [512, 240] on Azúl "Blanco - Azúl" at bounding box center [497, 217] width 110 height 110
click at [442, 162] on input "Blanco - Azúl Blanco - Azúl Blanco - Azúl" at bounding box center [441, 161] width 1 height 1
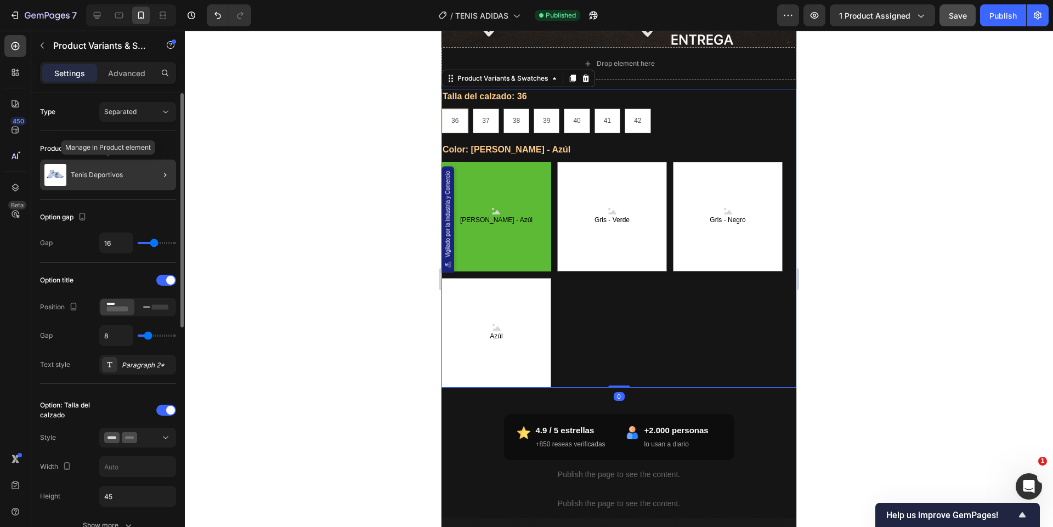
click at [112, 184] on div "Tenis Deportivos" at bounding box center [108, 175] width 136 height 31
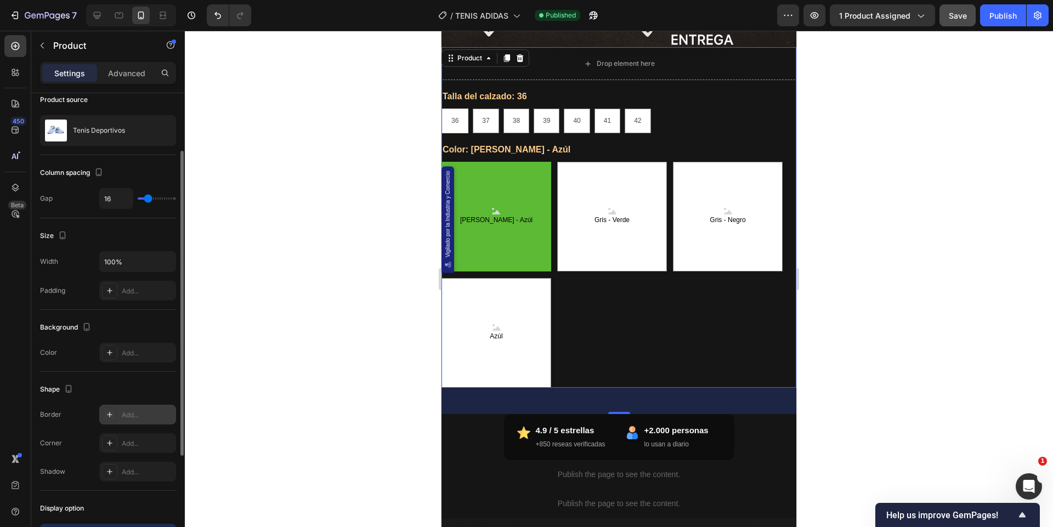
scroll to position [0, 0]
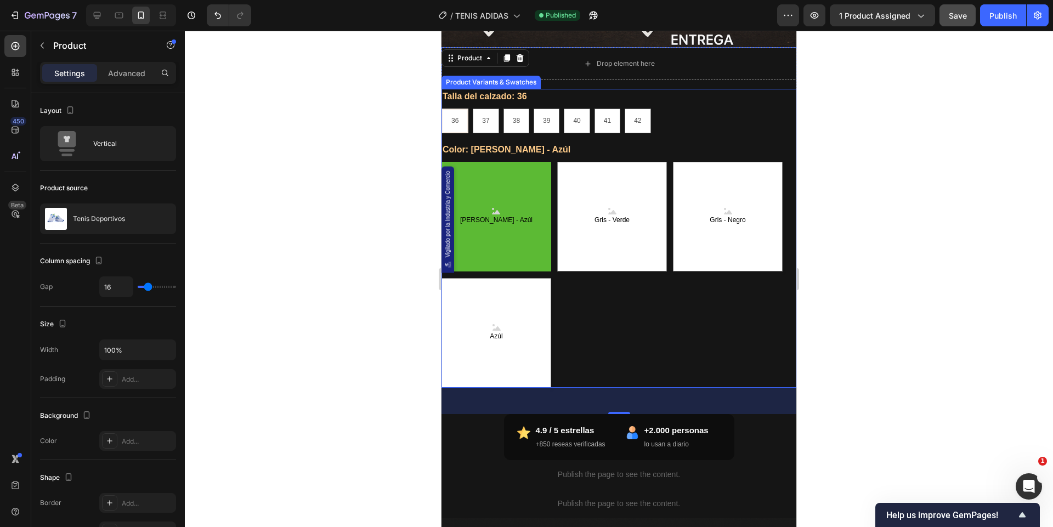
click at [605, 319] on div "Blanco - Azúl Blanco - Azúl Blanco - Azúl Gris - Verde Gris - Verde Gris - Verd…" at bounding box center [619, 275] width 355 height 226
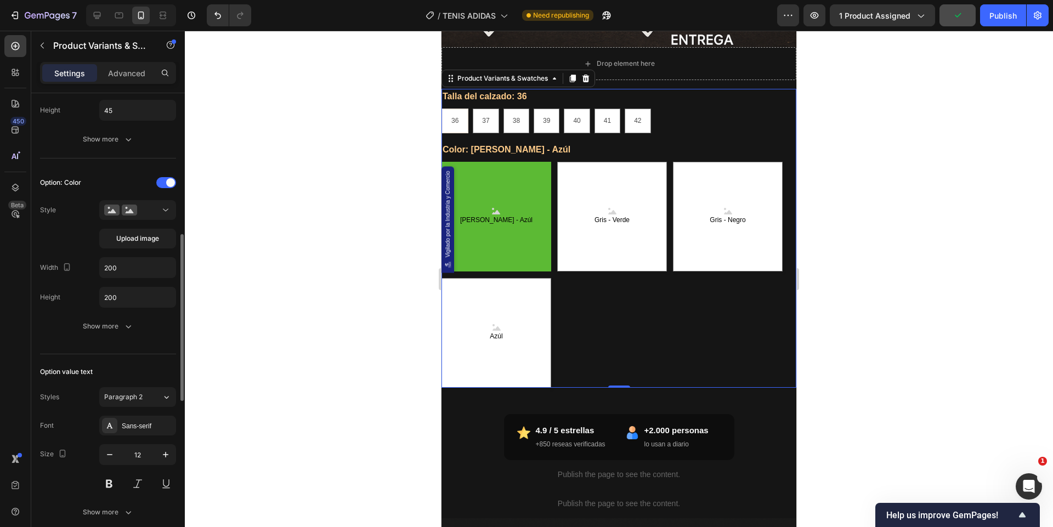
scroll to position [388, 0]
click at [163, 202] on icon at bounding box center [165, 207] width 11 height 11
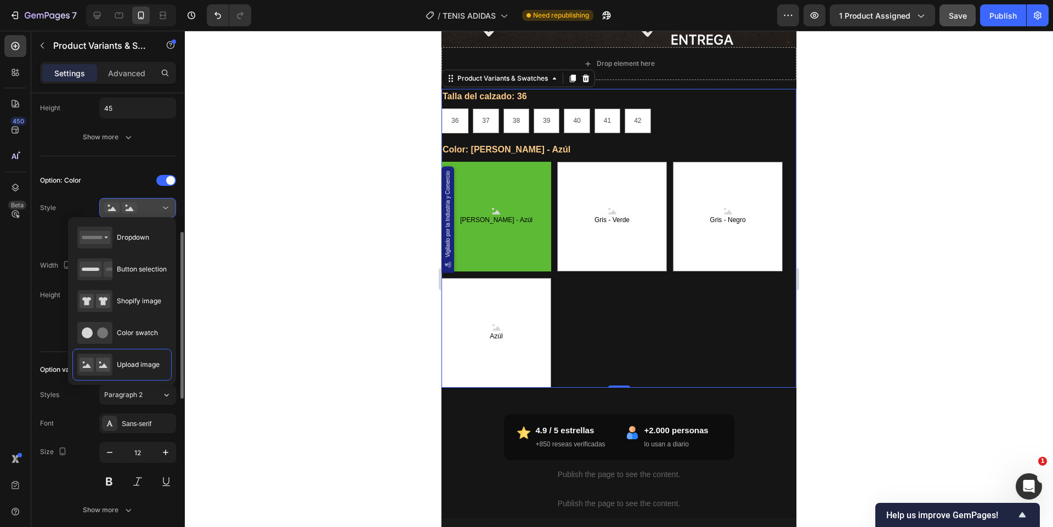
click at [163, 202] on icon at bounding box center [165, 207] width 11 height 11
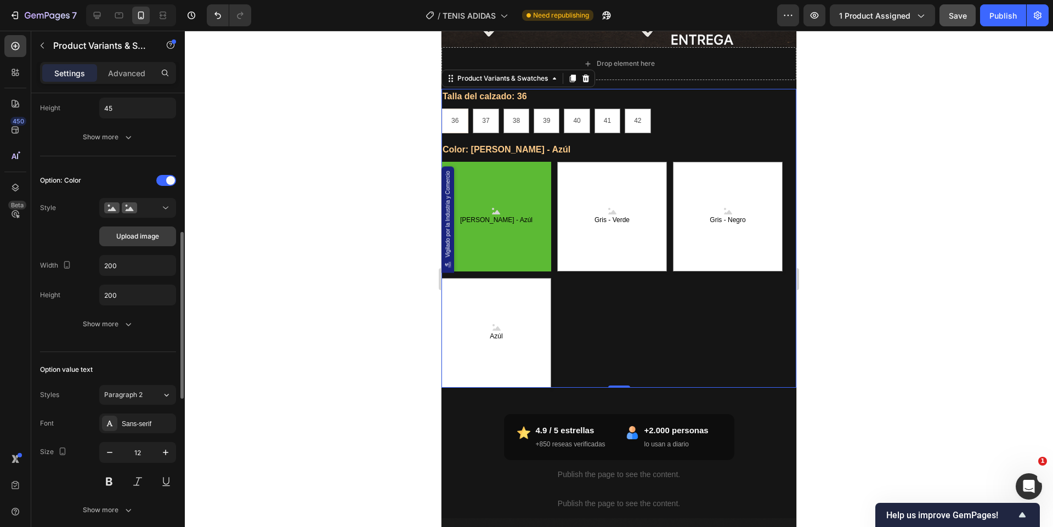
click at [145, 228] on button "Upload image" at bounding box center [137, 237] width 77 height 20
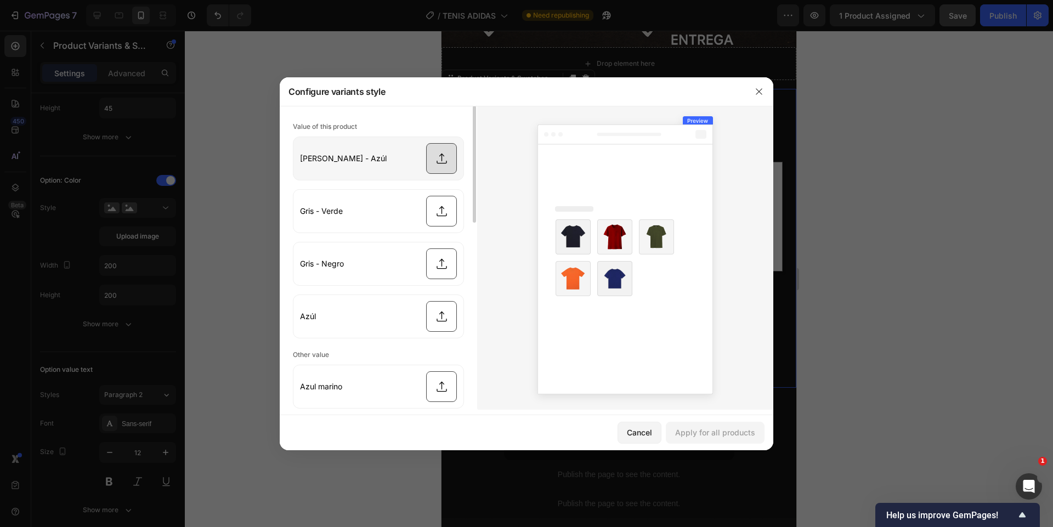
click at [445, 155] on input "file" at bounding box center [378, 158] width 170 height 43
type input "C:\fakepath\blanco.jpg"
click at [442, 209] on input "file" at bounding box center [378, 211] width 170 height 43
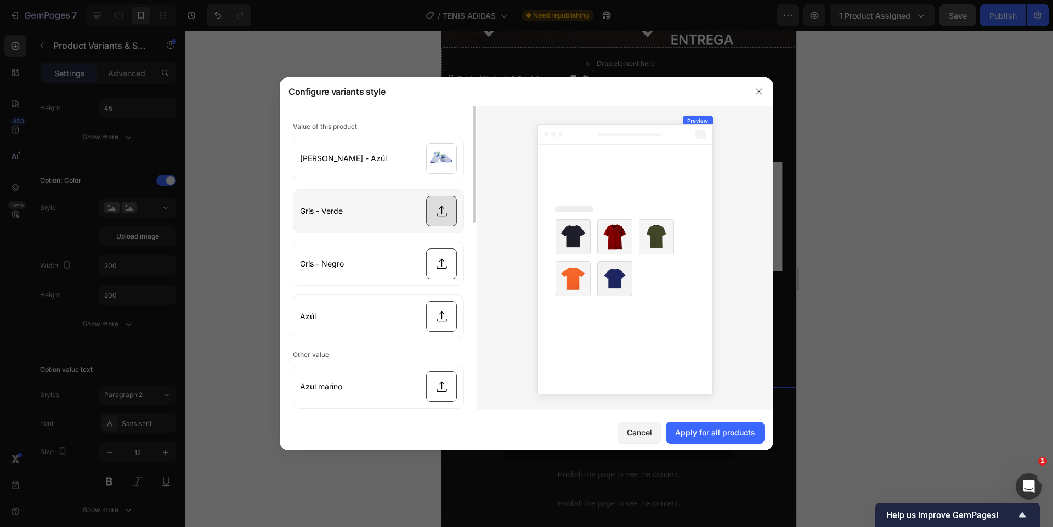
type input "C:\fakepath\1723304935DSC_0904.jpg"
click at [443, 263] on input "file" at bounding box center [378, 263] width 170 height 43
type input "C:\fakepath\negro.jpg"
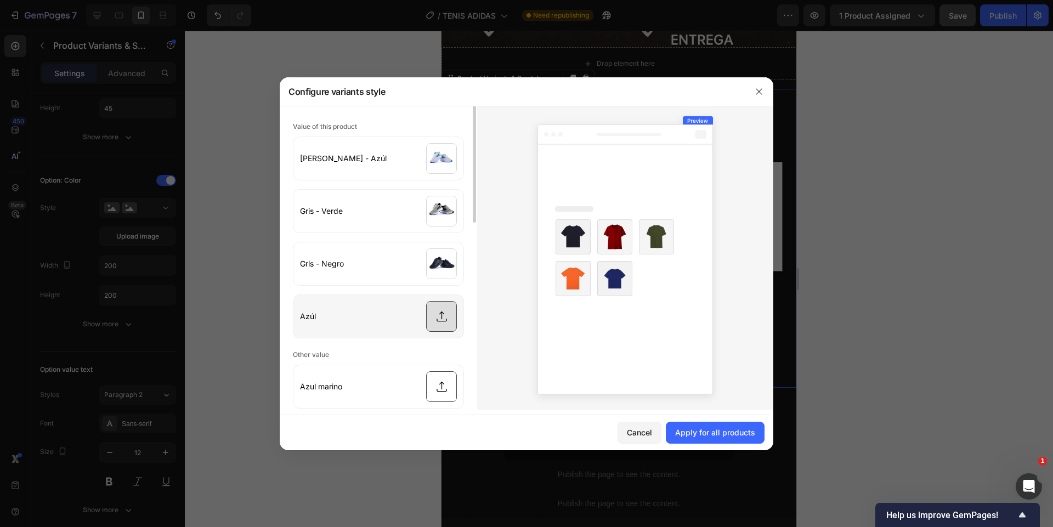
click at [440, 314] on input "file" at bounding box center [378, 316] width 170 height 43
type input "C:\fakepath\aazul.jpg"
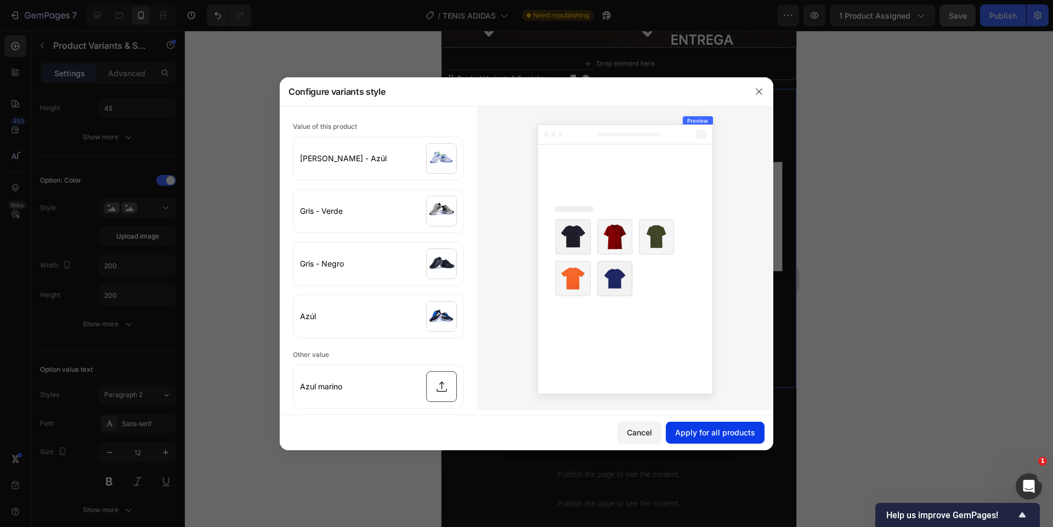
click at [722, 430] on div "Apply for all products" at bounding box center [715, 433] width 80 height 12
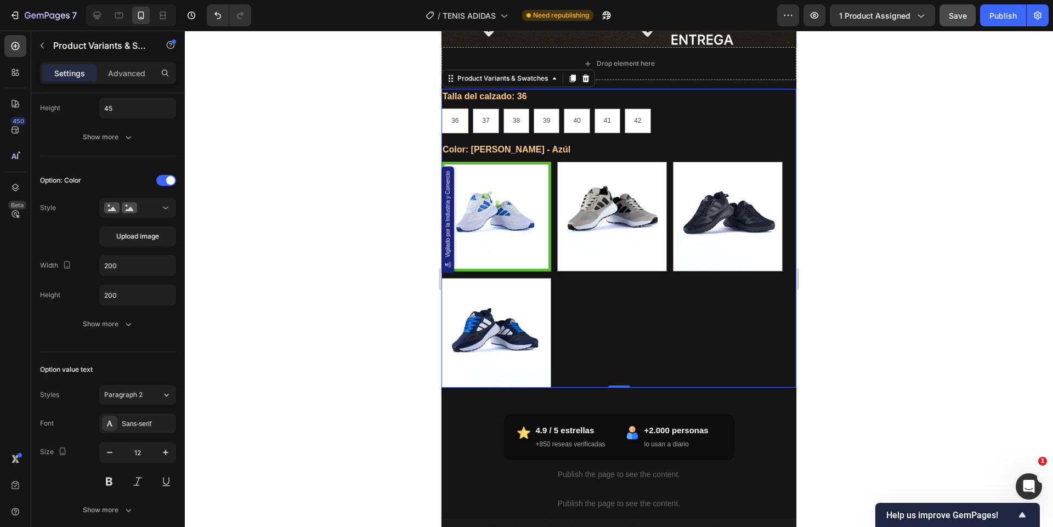
click at [540, 101] on div "Talla del calzado: 36 36 36 36 37 37 37 38 38 38 39 39 39 40 40 40 41 41 41 42 …" at bounding box center [619, 111] width 355 height 44
click at [524, 109] on calzado-38 "38" at bounding box center [517, 121] width 26 height 25
click at [504, 109] on input "38 38 38" at bounding box center [503, 108] width 1 height 1
radio input "true"
click at [458, 98] on legend "Talla del calzado: 38" at bounding box center [485, 96] width 87 height 15
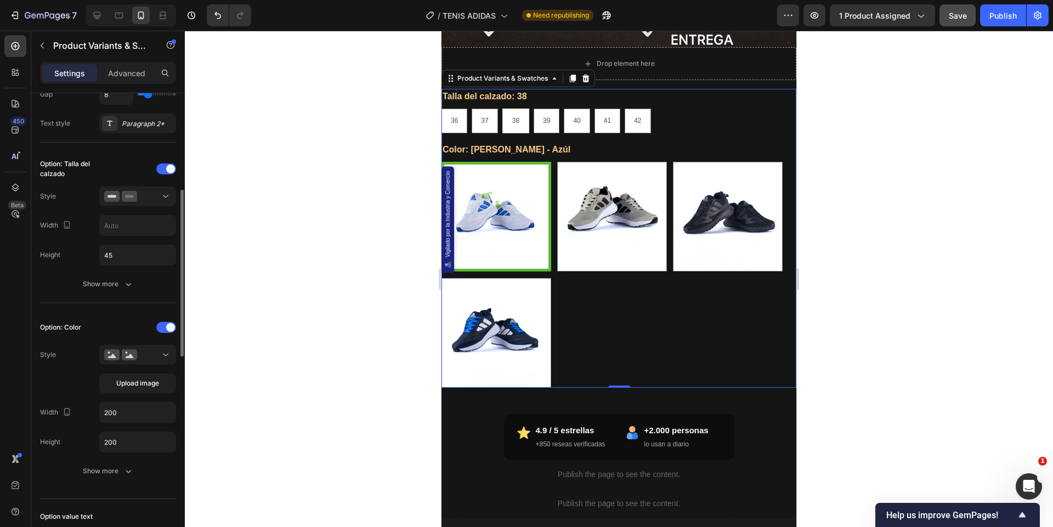
scroll to position [240, 0]
click at [116, 281] on div "Show more" at bounding box center [108, 285] width 51 height 11
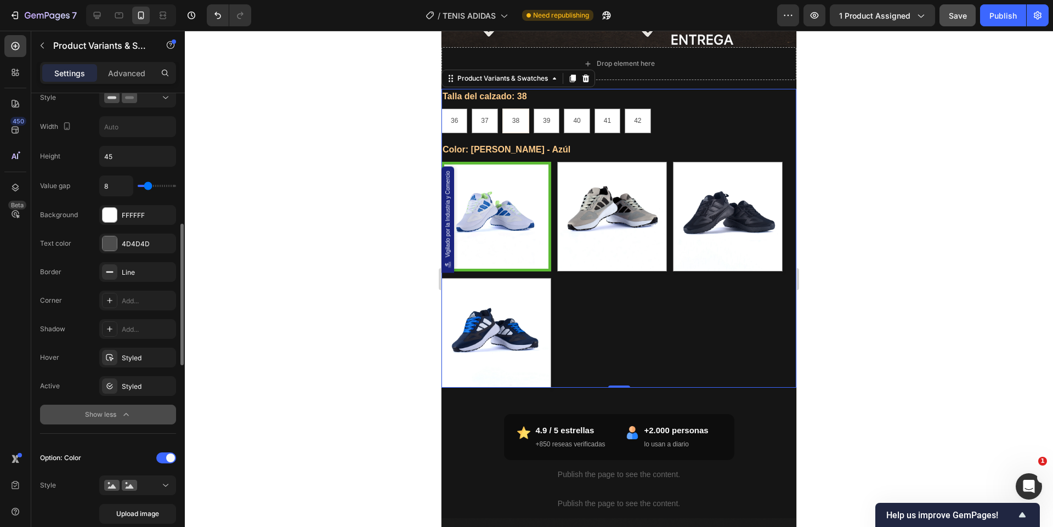
scroll to position [377, 0]
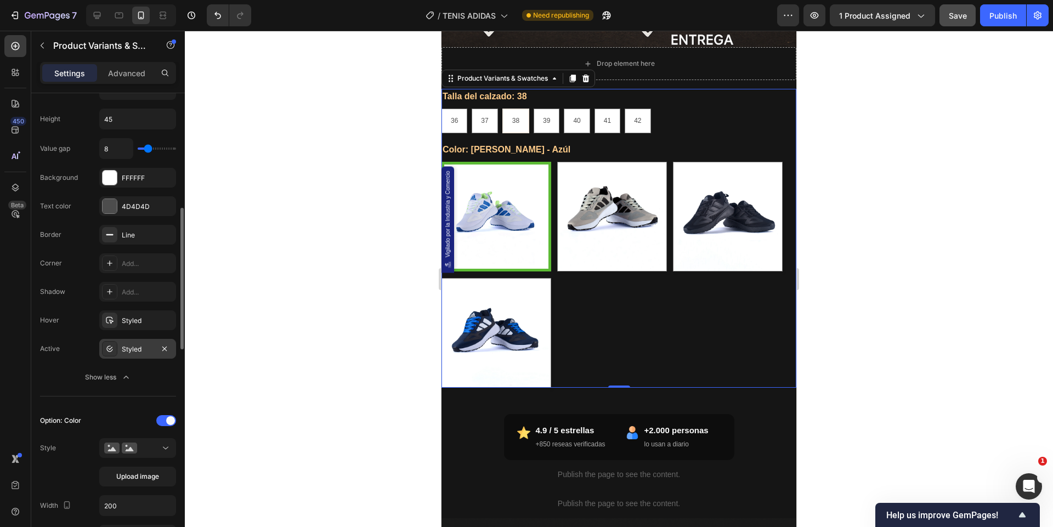
click at [123, 346] on div "Styled" at bounding box center [138, 349] width 32 height 10
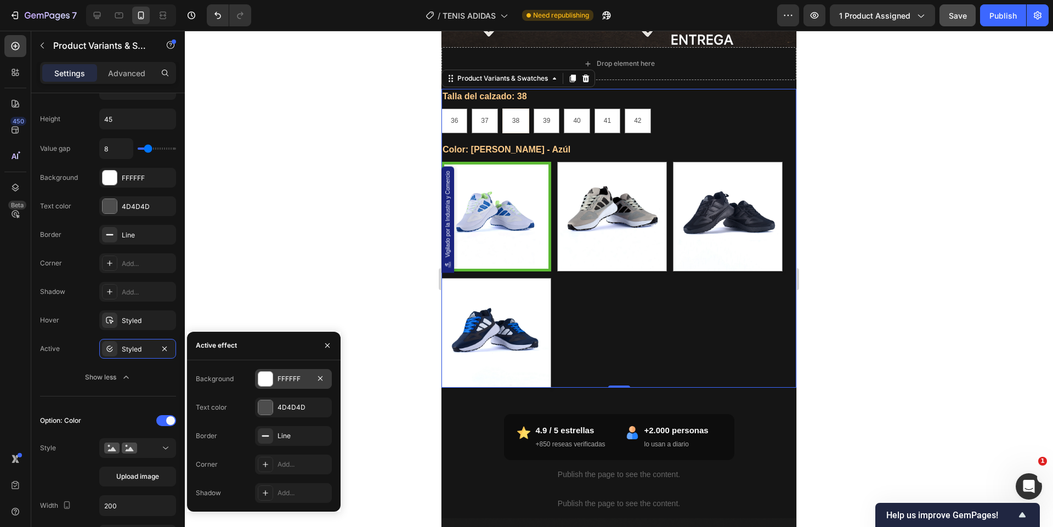
click at [270, 382] on div at bounding box center [265, 379] width 14 height 14
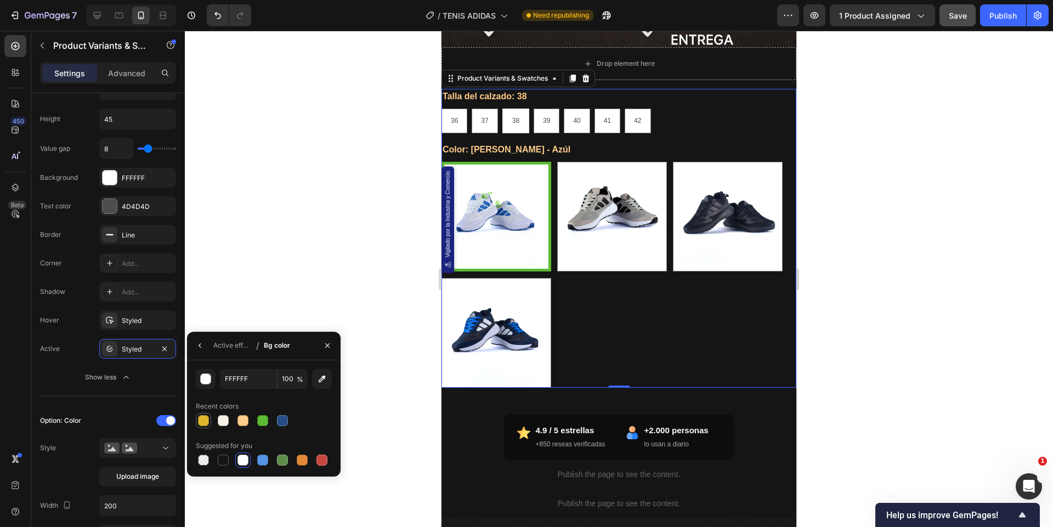
click at [203, 419] on div at bounding box center [203, 420] width 11 height 11
click at [262, 421] on div at bounding box center [262, 420] width 11 height 11
type input "5CBA34"
click at [386, 188] on div at bounding box center [619, 279] width 868 height 496
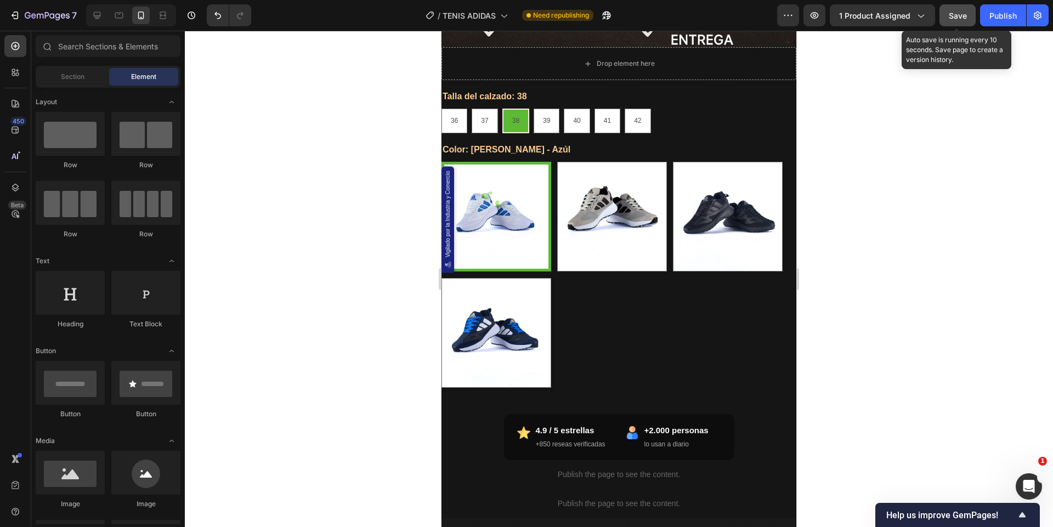
click at [953, 13] on span "Save" at bounding box center [958, 15] width 18 height 9
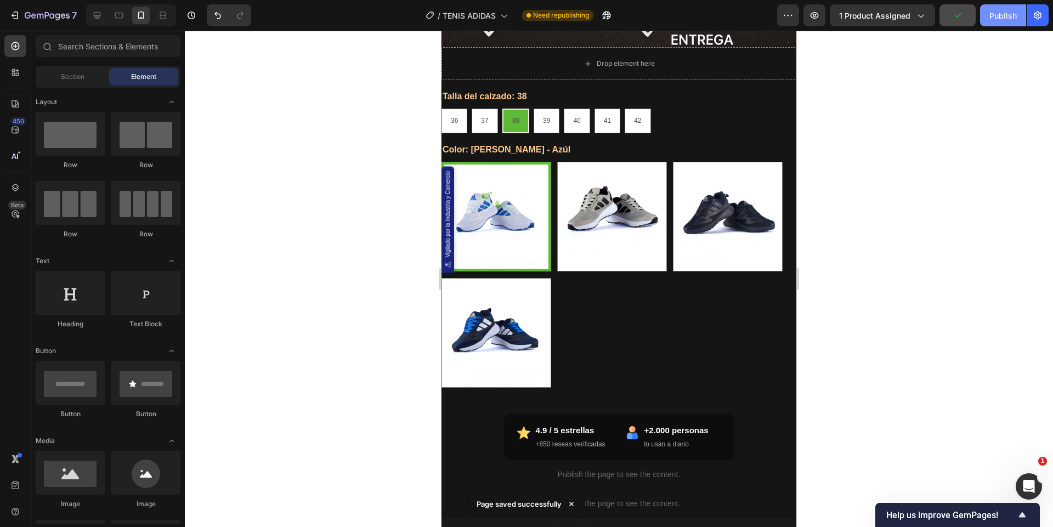
click at [997, 16] on div "Publish" at bounding box center [1003, 16] width 27 height 12
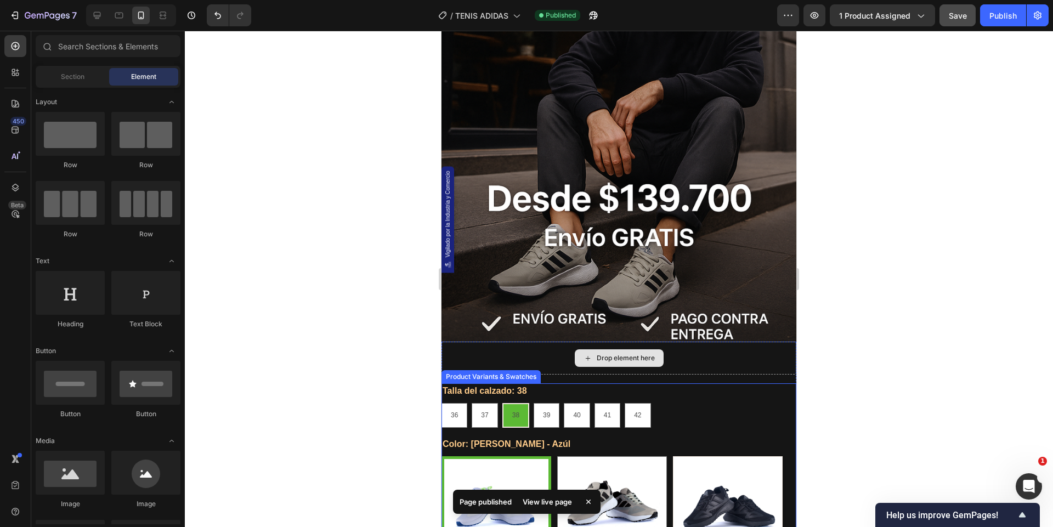
scroll to position [294, 0]
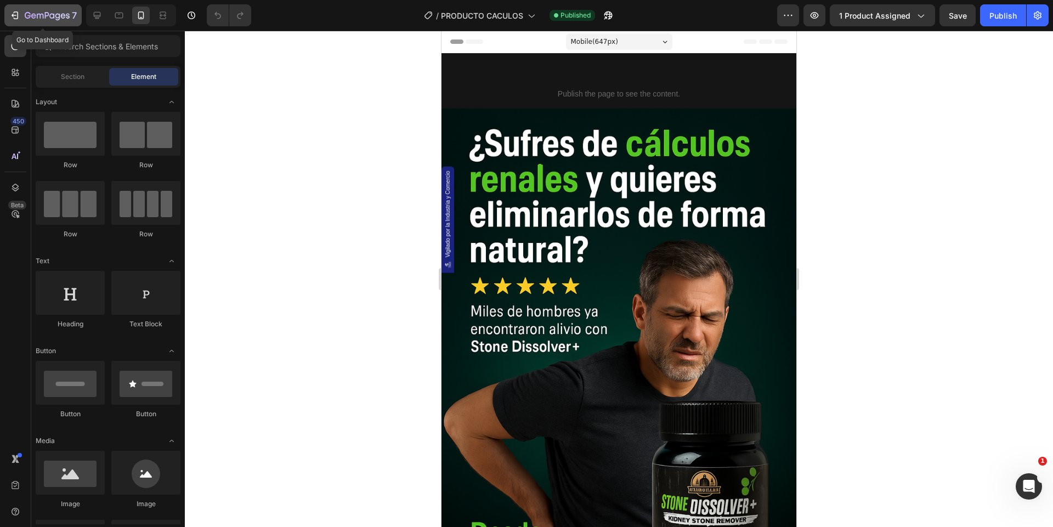
click at [49, 12] on icon "button" at bounding box center [47, 16] width 45 height 9
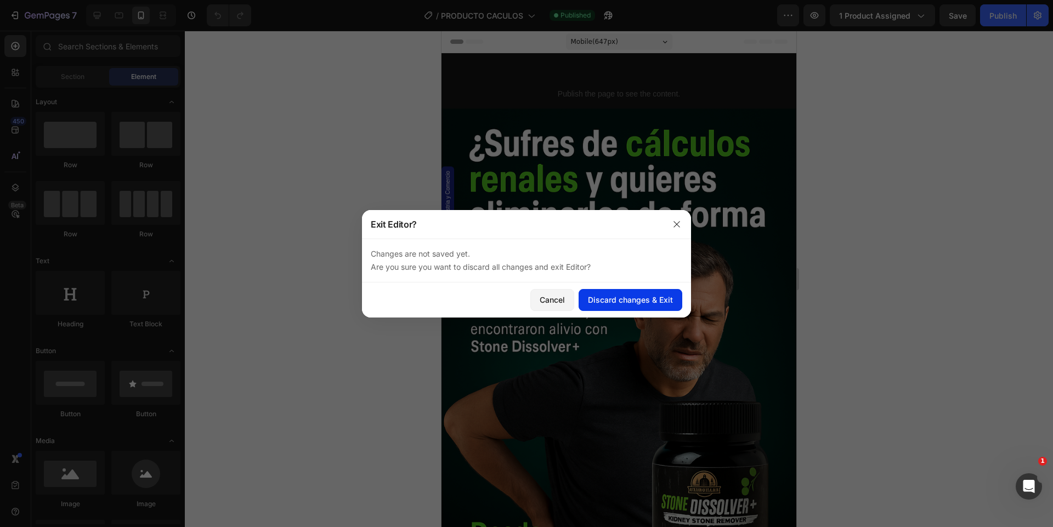
click at [606, 296] on div "Discard changes & Exit" at bounding box center [630, 300] width 85 height 12
